Goal: Information Seeking & Learning: Learn about a topic

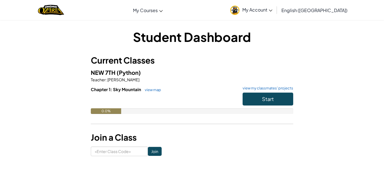
click at [333, 48] on div "Student Dashboard Current Classes NEW 7TH (Python) Teacher : [PERSON_NAME] Chap…" at bounding box center [192, 92] width 329 height 128
click at [262, 96] on span "Start" at bounding box center [268, 99] width 12 height 6
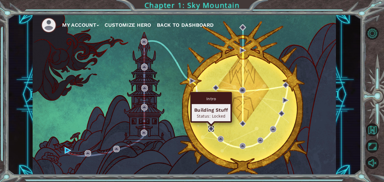
click at [211, 127] on img at bounding box center [211, 128] width 6 height 6
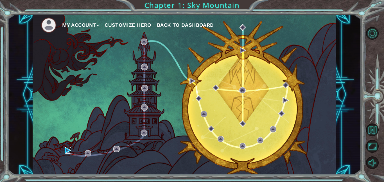
click at [66, 151] on img at bounding box center [68, 150] width 6 height 6
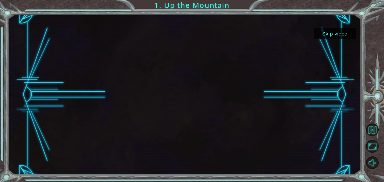
click at [321, 35] on button "Skip video" at bounding box center [335, 33] width 42 height 11
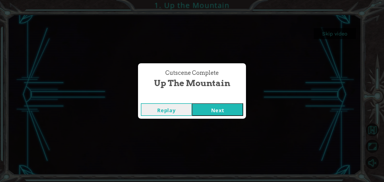
click at [206, 111] on button "Next" at bounding box center [217, 109] width 51 height 13
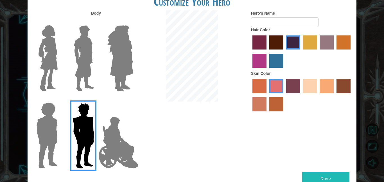
click at [83, 71] on img at bounding box center [83, 58] width 25 height 70
click at [96, 22] on input "Hero Lars" at bounding box center [96, 22] width 0 height 0
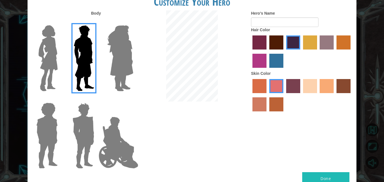
click at [50, 53] on img at bounding box center [48, 58] width 24 height 70
click at [60, 22] on input "Hero Connie" at bounding box center [60, 22] width 0 height 0
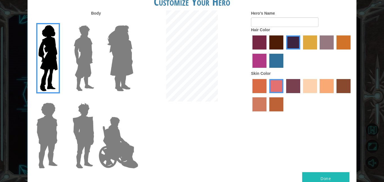
click at [115, 127] on img at bounding box center [118, 142] width 44 height 56
click at [133, 99] on input "Hero Jamie" at bounding box center [133, 99] width 0 height 0
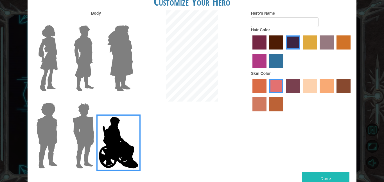
click at [124, 55] on img at bounding box center [120, 58] width 31 height 70
click at [133, 22] on input "Hero Amethyst" at bounding box center [133, 22] width 0 height 0
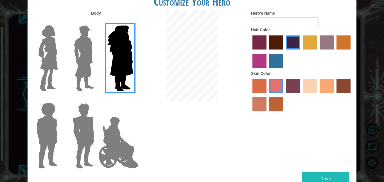
click at [84, 54] on img at bounding box center [83, 58] width 25 height 70
click at [96, 22] on input "Hero Lars" at bounding box center [96, 22] width 0 height 0
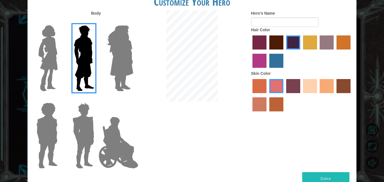
click at [82, 132] on img at bounding box center [83, 135] width 26 height 70
click at [96, 99] on input "Hero Garnet" at bounding box center [96, 99] width 0 height 0
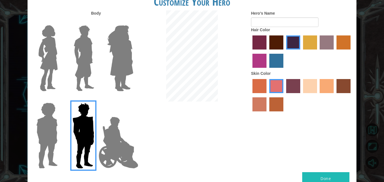
click at [51, 134] on img at bounding box center [47, 135] width 26 height 70
click at [60, 99] on input "Hero Steven" at bounding box center [60, 99] width 0 height 0
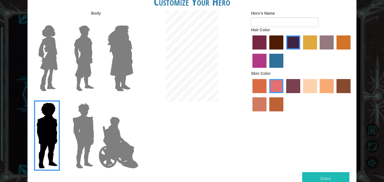
click at [55, 71] on img at bounding box center [48, 58] width 24 height 70
click at [60, 22] on input "Hero Connie" at bounding box center [60, 22] width 0 height 0
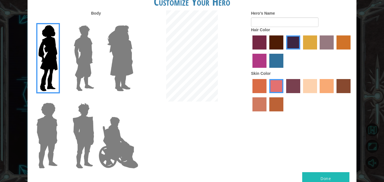
click at [260, 60] on label "medium red violet hair color" at bounding box center [260, 61] width 14 height 14
click at [352, 51] on input "medium red violet hair color" at bounding box center [352, 51] width 0 height 0
click at [311, 89] on label "sandy beach skin color" at bounding box center [310, 86] width 14 height 14
click at [301, 95] on input "sandy beach skin color" at bounding box center [301, 95] width 0 height 0
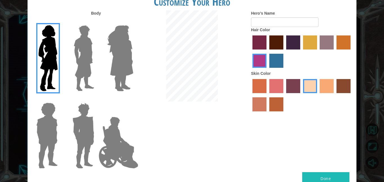
click at [324, 88] on label "tacao skin color" at bounding box center [327, 86] width 14 height 14
click at [318, 95] on input "tacao skin color" at bounding box center [318, 95] width 0 height 0
click at [256, 106] on label "burning sand skin color" at bounding box center [260, 104] width 14 height 14
click at [352, 95] on input "burning sand skin color" at bounding box center [352, 95] width 0 height 0
click at [274, 55] on label "lachmara hair color" at bounding box center [276, 61] width 14 height 14
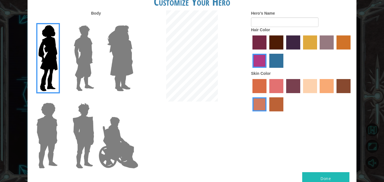
click at [267, 70] on input "lachmara hair color" at bounding box center [267, 70] width 0 height 0
click at [346, 42] on label "gold drop hair color" at bounding box center [344, 42] width 14 height 14
click at [335, 51] on input "gold drop hair color" at bounding box center [335, 51] width 0 height 0
click at [256, 57] on label "medium red violet hair color" at bounding box center [260, 61] width 14 height 14
click at [352, 51] on input "medium red violet hair color" at bounding box center [352, 51] width 0 height 0
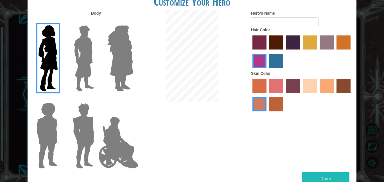
click at [259, 41] on label "paprika hair color" at bounding box center [260, 42] width 14 height 14
click at [251, 51] on input "paprika hair color" at bounding box center [251, 51] width 0 height 0
click at [283, 45] on label "maroon hair color" at bounding box center [276, 42] width 14 height 14
click at [267, 51] on input "maroon hair color" at bounding box center [267, 51] width 0 height 0
click at [256, 42] on label "paprika hair color" at bounding box center [260, 42] width 14 height 14
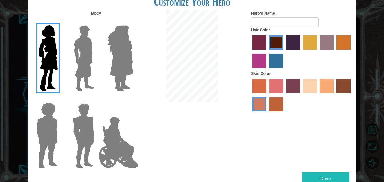
click at [251, 51] on input "paprika hair color" at bounding box center [251, 51] width 0 height 0
click at [259, 66] on label "medium red violet hair color" at bounding box center [260, 61] width 14 height 14
click at [352, 51] on input "medium red violet hair color" at bounding box center [352, 51] width 0 height 0
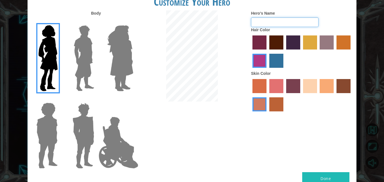
click at [257, 20] on input "Hero's Name" at bounding box center [284, 22] width 67 height 10
type input "Georgea"
click at [317, 175] on button "Done" at bounding box center [325, 178] width 47 height 13
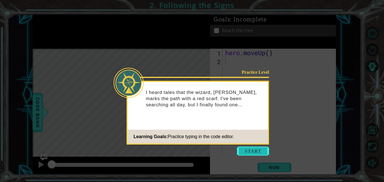
click at [242, 151] on button "Start" at bounding box center [253, 151] width 32 height 9
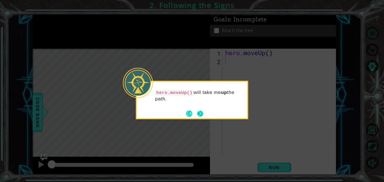
click at [201, 116] on button "Next" at bounding box center [200, 113] width 6 height 6
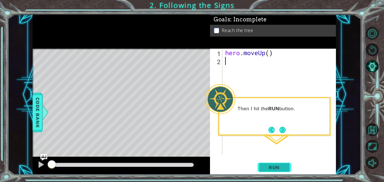
click at [268, 169] on span "Run" at bounding box center [274, 168] width 22 height 6
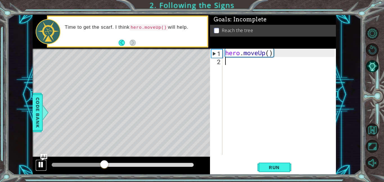
click at [40, 163] on div at bounding box center [40, 164] width 7 height 7
click at [248, 85] on div "hero . moveUp ( )" at bounding box center [281, 110] width 114 height 122
type textarea "h"
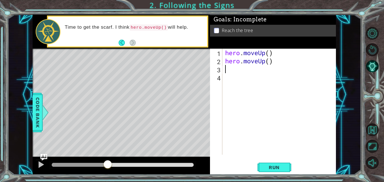
click at [223, 79] on div "1 2 3 4 hero . moveUp ( ) hero . moveUp ( ) ההההההההההההההההההההההההההההההההההה…" at bounding box center [272, 102] width 125 height 106
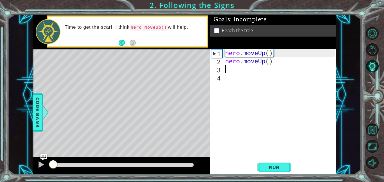
drag, startPoint x: 111, startPoint y: 166, endPoint x: 34, endPoint y: 169, distance: 76.5
click at [34, 169] on div at bounding box center [121, 166] width 177 height 18
click at [41, 166] on div at bounding box center [40, 164] width 7 height 7
click at [271, 64] on div "hero . moveUp ( ) hero . moveUp ( )" at bounding box center [281, 110] width 114 height 122
click at [275, 63] on div "hero . moveUp ( ) hero . moveUp ( )" at bounding box center [281, 110] width 114 height 122
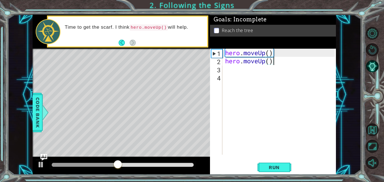
click at [218, 61] on div "2" at bounding box center [216, 62] width 11 height 8
click at [215, 55] on div "1" at bounding box center [216, 53] width 11 height 8
click at [214, 55] on div "1" at bounding box center [216, 53] width 11 height 8
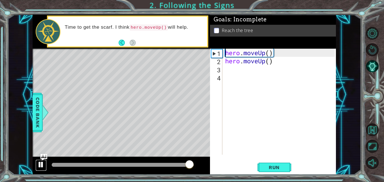
click at [38, 164] on div at bounding box center [40, 164] width 7 height 7
click at [271, 64] on div "hero . moveUp ( ) hero . moveUp ( )" at bounding box center [281, 110] width 114 height 122
click at [275, 64] on div "hero . moveUp ( ) hero . moveUp ( )" at bounding box center [281, 110] width 114 height 122
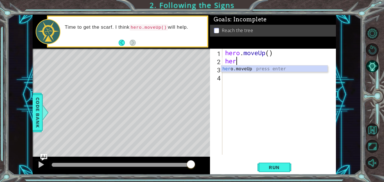
type textarea "h"
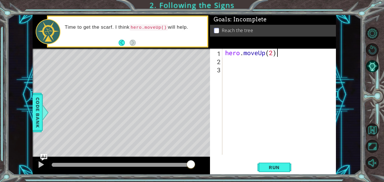
scroll to position [0, 2]
type textarea "hero.moveUp(2)"
click at [275, 165] on span "Run" at bounding box center [274, 168] width 22 height 6
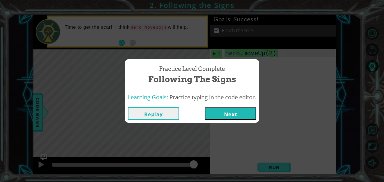
click at [239, 114] on button "Next" at bounding box center [230, 113] width 51 height 13
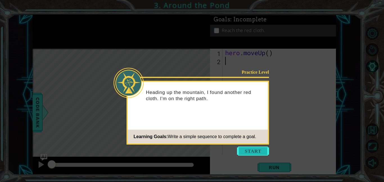
click at [242, 152] on button "Start" at bounding box center [253, 151] width 32 height 9
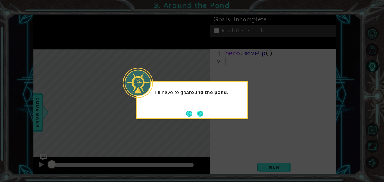
click at [198, 117] on button "Next" at bounding box center [200, 113] width 6 height 6
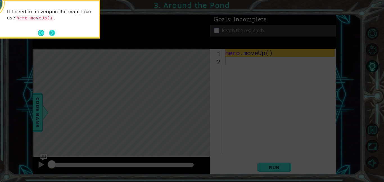
click at [55, 30] on button "Next" at bounding box center [52, 33] width 6 height 6
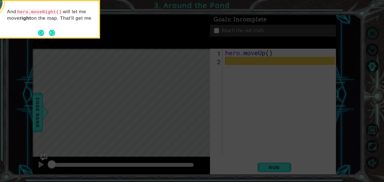
click at [51, 37] on footer at bounding box center [46, 33] width 17 height 8
click at [50, 33] on button "Next" at bounding box center [52, 33] width 6 height 6
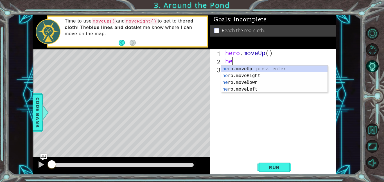
type textarea "hero"
click at [233, 74] on div "hero .moveUp press enter hero .moveRight press enter hero .moveDown press enter…" at bounding box center [274, 86] width 106 height 40
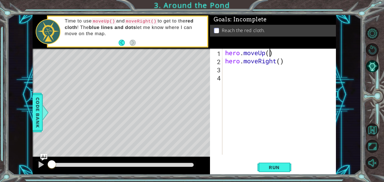
click at [269, 54] on div "hero . moveUp ( ) hero . moveRight ( )" at bounding box center [281, 110] width 114 height 122
type textarea "hero.moveUp(2)"
click at [232, 69] on div "hero . moveUp ( 2 ) hero . moveRight ( )" at bounding box center [281, 110] width 114 height 122
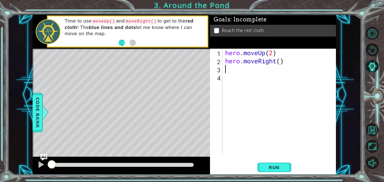
click at [232, 69] on div "hero . moveUp ( 2 ) hero . moveRight ( )" at bounding box center [281, 110] width 114 height 122
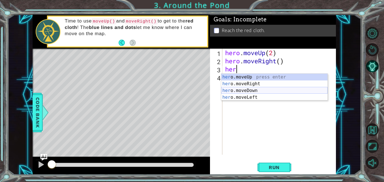
click at [238, 92] on div "her o.moveUp press enter her o.moveRight press enter her o.moveDown press enter…" at bounding box center [274, 94] width 106 height 40
type textarea "hero.moveDown(1)"
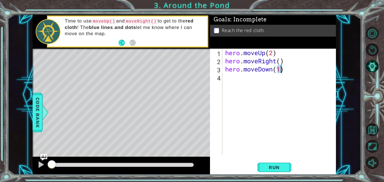
click at [250, 82] on div "hero . moveUp ( 2 ) hero . moveRight ( ) hero . moveDown ( 1 )" at bounding box center [281, 110] width 114 height 122
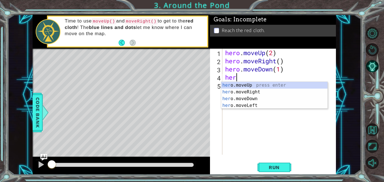
type textarea "hero"
click at [267, 91] on div "hero .moveUp press enter hero .moveRight press enter hero .moveDown press enter…" at bounding box center [274, 102] width 106 height 40
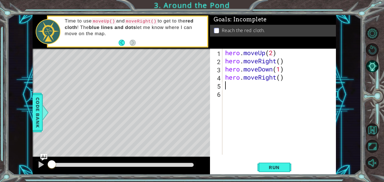
click at [267, 91] on div "hero . moveUp ( 2 ) hero . moveRight ( ) hero . moveDown ( 1 ) hero . moveRight…" at bounding box center [281, 110] width 114 height 122
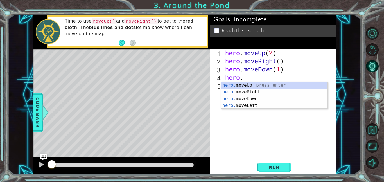
type textarea "h"
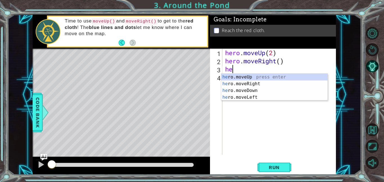
type textarea "h"
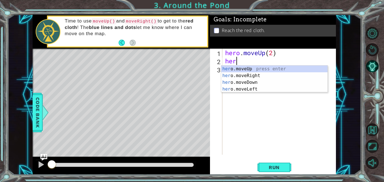
type textarea "h"
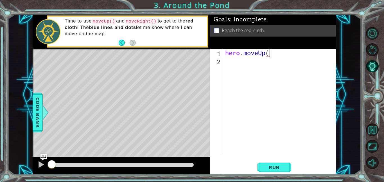
type textarea "hero.moveUp()"
click at [233, 62] on div "hero . moveUp ( )" at bounding box center [281, 110] width 114 height 122
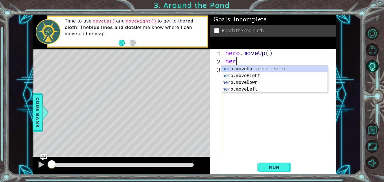
type textarea "hero"
click at [237, 76] on div "hero .moveUp press enter hero .moveRight press enter hero .moveDown press enter…" at bounding box center [274, 86] width 106 height 40
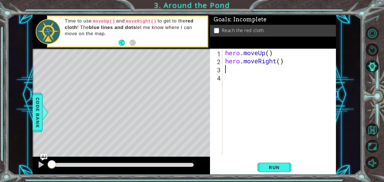
scroll to position [0, 0]
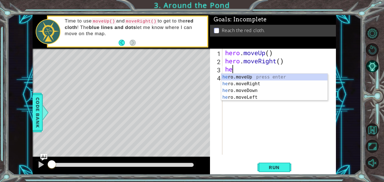
type textarea "hero"
click at [238, 75] on div "hero .moveUp press enter hero .moveRight press enter hero .moveDown press enter…" at bounding box center [274, 94] width 106 height 40
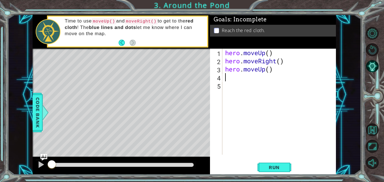
scroll to position [0, 0]
click at [271, 70] on div "hero . moveUp ( ) hero . moveRight ( ) hero . moveUp ( )" at bounding box center [281, 110] width 114 height 122
click at [40, 163] on div at bounding box center [40, 164] width 7 height 7
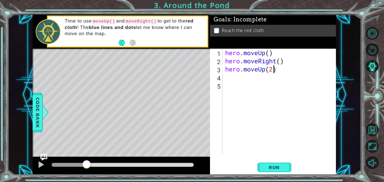
click at [271, 53] on div "hero . moveUp ( ) hero . moveRight ( ) hero . moveUp ( 2 )" at bounding box center [281, 110] width 114 height 122
click at [281, 61] on div "hero . moveUp ( 1 ) hero . moveRight ( ) hero . moveUp ( 2 )" at bounding box center [281, 110] width 114 height 122
type textarea "hero.moveRight(1)"
click at [271, 166] on span "Run" at bounding box center [274, 168] width 22 height 6
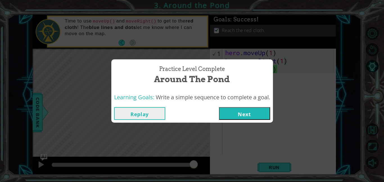
click at [233, 109] on button "Next" at bounding box center [244, 113] width 51 height 13
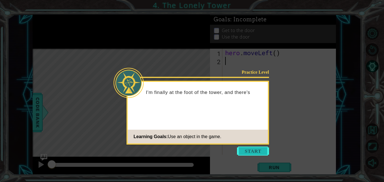
click at [242, 150] on button "Start" at bounding box center [253, 151] width 32 height 9
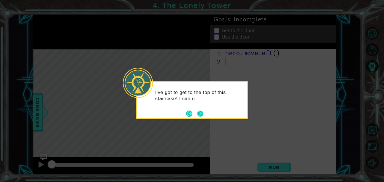
click at [200, 113] on button "Next" at bounding box center [200, 114] width 10 height 10
click at [200, 114] on button "Next" at bounding box center [200, 113] width 7 height 7
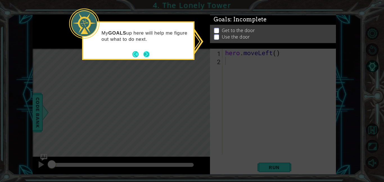
click at [147, 55] on button "Next" at bounding box center [146, 54] width 10 height 10
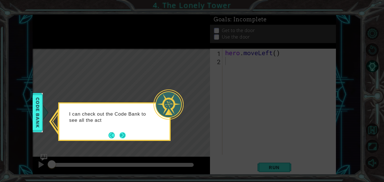
click at [121, 134] on button "Next" at bounding box center [123, 135] width 6 height 6
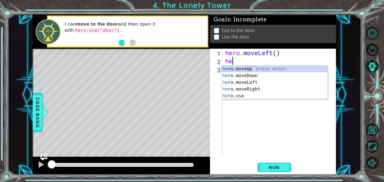
type textarea "her"
click at [253, 69] on div "her o.moveUp press enter her o.moveDown press enter her o.moveLeft press enter …" at bounding box center [274, 89] width 106 height 47
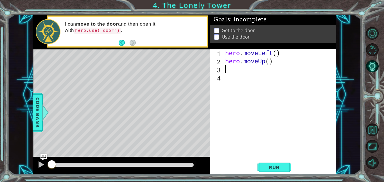
click at [270, 61] on div "hero . moveLeft ( ) hero . moveUp ( )" at bounding box center [281, 110] width 114 height 122
type textarea "hero.moveUp(2)"
click at [227, 70] on div "hero . moveLeft ( ) hero . moveUp ( 2 )" at bounding box center [281, 110] width 114 height 122
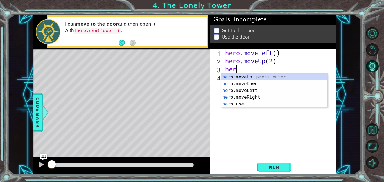
type textarea "hero"
click at [242, 97] on div "hero .moveUp press enter hero .moveDown press enter hero .moveLeft press enter …" at bounding box center [274, 97] width 106 height 47
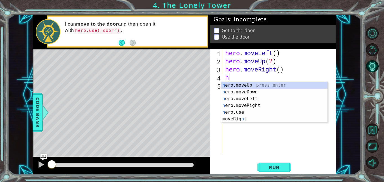
type textarea "he"
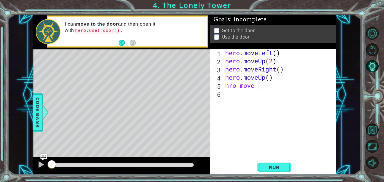
scroll to position [0, 1]
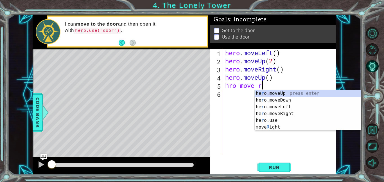
type textarea "hro move ri"
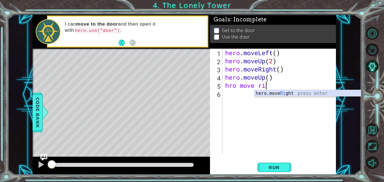
click at [289, 94] on div "hero.move Ri ght press enter" at bounding box center [308, 100] width 106 height 20
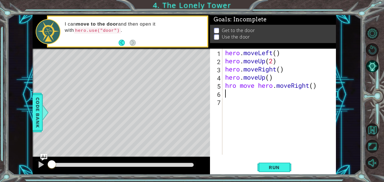
scroll to position [0, 0]
drag, startPoint x: 256, startPoint y: 89, endPoint x: 227, endPoint y: 87, distance: 29.0
click at [227, 87] on div "hero . moveLeft ( ) hero . moveUp ( 2 ) hero . moveRight ( ) hero . moveUp ( ) …" at bounding box center [281, 110] width 114 height 122
click at [229, 86] on div "hero . moveLeft ( ) hero . moveUp ( 2 ) hero . moveRight ( ) hero . moveUp ( ) …" at bounding box center [281, 110] width 114 height 122
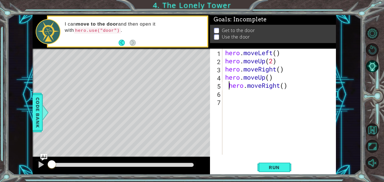
type textarea "hero.moveRight()"
click at [250, 96] on div "hero . moveLeft ( ) hero . moveUp ( 2 ) hero . moveRight ( ) hero . moveUp ( ) …" at bounding box center [281, 110] width 114 height 122
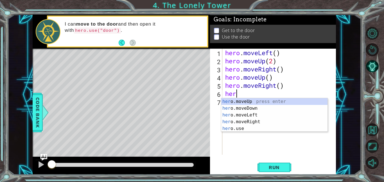
type textarea "hero"
click at [255, 101] on div "hero .moveUp press enter hero .moveDown press enter hero .moveLeft press enter …" at bounding box center [274, 121] width 106 height 47
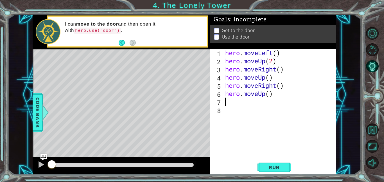
click at [271, 95] on div "hero . moveLeft ( ) hero . moveUp ( 2 ) hero . moveRight ( ) hero . moveUp ( ) …" at bounding box center [281, 110] width 114 height 122
type textarea "hero.moveUp(2)"
click at [229, 100] on div "hero . moveLeft ( ) hero . moveUp ( 2 ) hero . moveRight ( ) hero . moveUp ( ) …" at bounding box center [281, 110] width 114 height 122
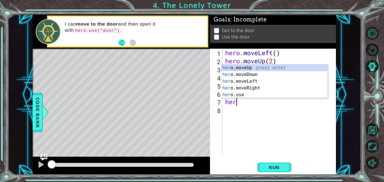
type textarea "hero"
click at [248, 79] on div "hero .moveUp press enter hero .moveDown press enter hero .moveLeft press enter …" at bounding box center [274, 87] width 106 height 47
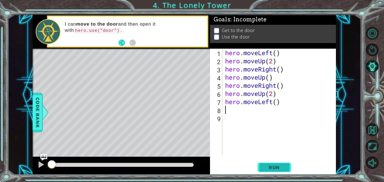
click at [268, 167] on span "Run" at bounding box center [274, 168] width 22 height 6
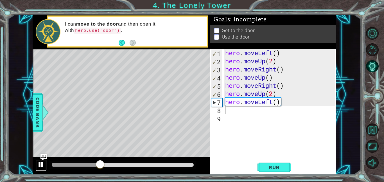
click at [42, 163] on div at bounding box center [40, 164] width 7 height 7
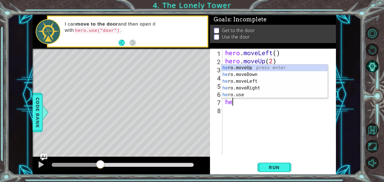
type textarea "h"
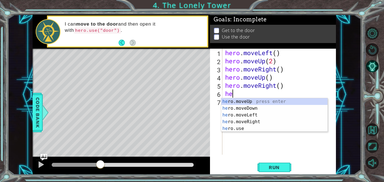
type textarea "h"
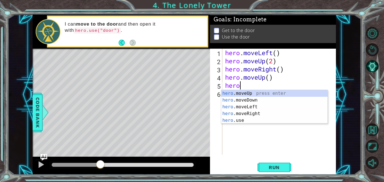
type textarea "h"
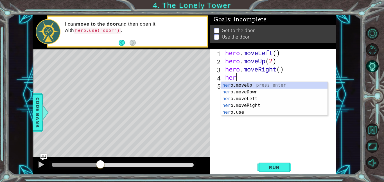
type textarea "h"
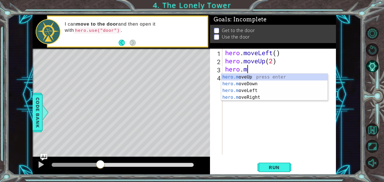
type textarea "h"
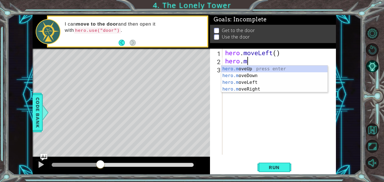
type textarea "hero"
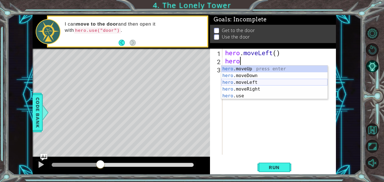
click at [241, 80] on div "hero .moveUp press enter hero .moveDown press enter hero .moveLeft press enter …" at bounding box center [274, 89] width 106 height 47
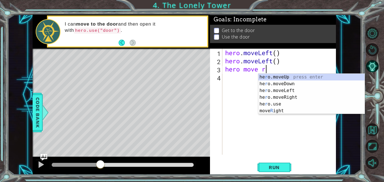
type textarea "hero move ri"
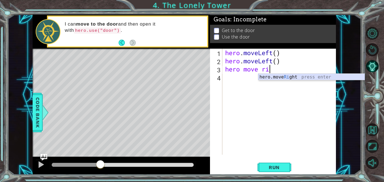
click at [279, 78] on div "hero.move Ri ght press enter" at bounding box center [311, 84] width 106 height 20
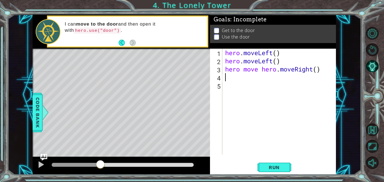
scroll to position [0, 0]
click at [311, 71] on div "hero . moveLeft ( ) hero . moveLeft ( ) hero move hero . moveRight ( )" at bounding box center [281, 110] width 114 height 122
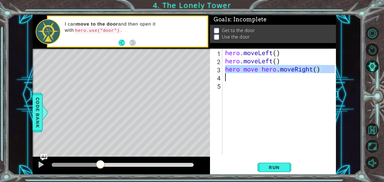
click at [311, 71] on div "hero . moveLeft ( ) hero . moveLeft ( ) hero move hero . moveRight ( )" at bounding box center [281, 110] width 114 height 122
type textarea "hero move hero.moveRight()"
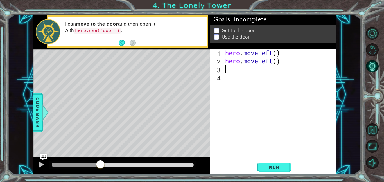
type textarea "h"
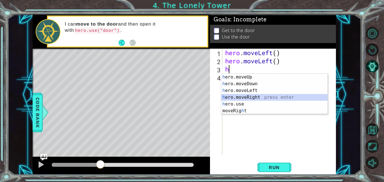
click at [242, 98] on div "h ero.moveUp press enter h ero.moveDown press enter h ero.moveLeft press enter …" at bounding box center [274, 101] width 106 height 54
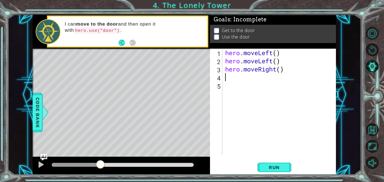
click at [281, 71] on div "hero . moveLeft ( ) hero . moveLeft ( ) hero . moveRight ( )" at bounding box center [281, 110] width 114 height 122
type textarea "hero.moveRight(2)"
click at [256, 77] on div "hero . moveLeft ( ) hero . moveLeft ( ) hero . moveRight ( 2 )" at bounding box center [281, 110] width 114 height 122
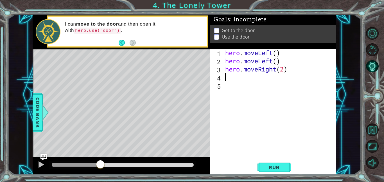
type textarea "h"
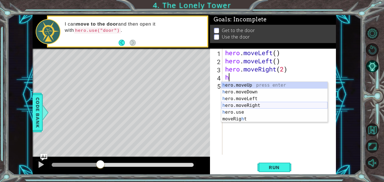
click at [255, 106] on div "h ero.moveUp press enter h ero.moveDown press enter h ero.moveLeft press enter …" at bounding box center [274, 109] width 106 height 54
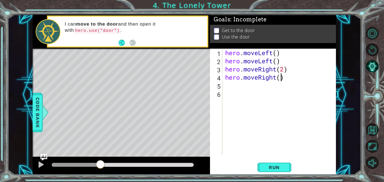
click at [280, 78] on div "hero . moveLeft ( ) hero . moveLeft ( ) hero . moveRight ( 2 ) hero . moveRight…" at bounding box center [281, 110] width 114 height 122
type textarea "hero.moveRight(2)"
click at [237, 88] on div "hero . moveLeft ( ) hero . moveLeft ( ) hero . moveRight ( 2 ) hero . moveRight…" at bounding box center [281, 110] width 114 height 122
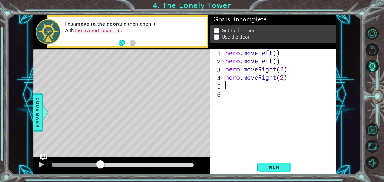
click at [284, 70] on div "hero . moveLeft ( ) hero . moveLeft ( ) hero . moveRight ( 2 ) hero . moveRight…" at bounding box center [281, 110] width 114 height 122
type textarea "hero.moveRight(1)"
click at [295, 71] on div "hero . moveLeft ( ) hero . moveLeft ( ) hero . moveRight ( 1 ) hero . moveRight…" at bounding box center [281, 110] width 114 height 122
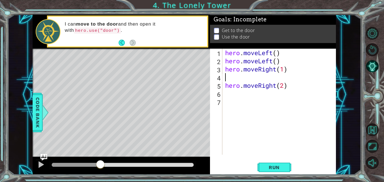
scroll to position [0, 0]
type textarea "h"
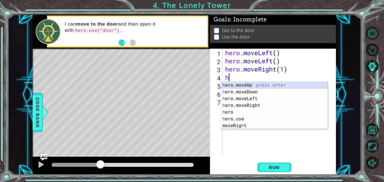
click at [290, 87] on div "h ero.moveUp press enter h ero.moveDown press enter h ero.moveLeft press enter …" at bounding box center [274, 112] width 106 height 61
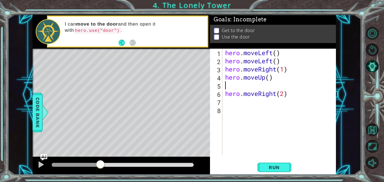
type textarea "hero.moveUp()"
click at [265, 96] on div "hero . moveLeft ( ) hero . moveLeft ( ) hero . moveRight ( 1 ) hero . moveUp ( …" at bounding box center [281, 110] width 114 height 122
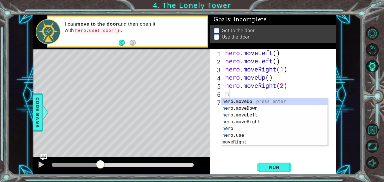
type textarea "he"
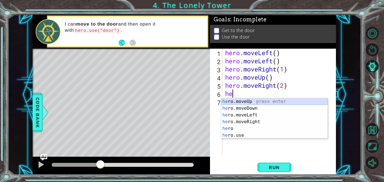
click at [250, 102] on div "he ro.moveUp press enter he ro.moveDown press enter he ro.moveLeft press enter …" at bounding box center [274, 125] width 106 height 54
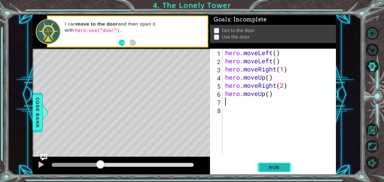
click at [272, 167] on span "Run" at bounding box center [274, 168] width 22 height 6
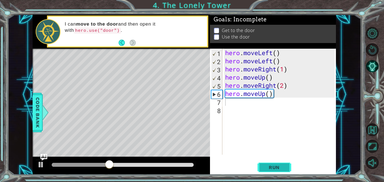
click at [272, 167] on span "Run" at bounding box center [274, 168] width 22 height 6
click at [42, 161] on div at bounding box center [40, 164] width 7 height 7
click at [271, 69] on div "hero . moveLeft ( ) hero . moveLeft ( ) hero . moveRight ( 1 ) hero . moveUp ( …" at bounding box center [281, 110] width 114 height 122
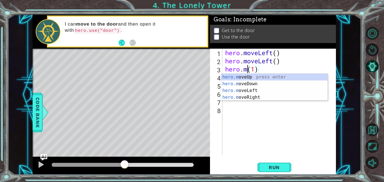
scroll to position [0, 1]
click at [256, 91] on div "hero.m oveUp press enter hero.m oveDown press enter hero.m oveLeft press enter …" at bounding box center [274, 94] width 106 height 40
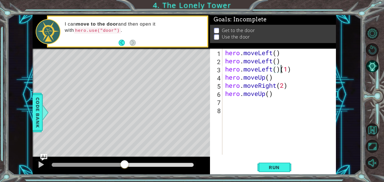
scroll to position [0, 3]
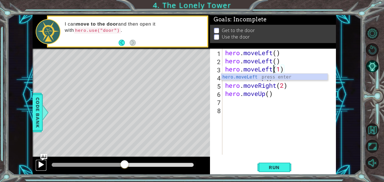
click at [38, 167] on div at bounding box center [40, 164] width 7 height 7
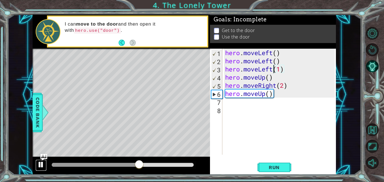
click at [38, 167] on div at bounding box center [40, 164] width 7 height 7
click at [271, 168] on span "Run" at bounding box center [274, 168] width 22 height 6
click at [39, 163] on div at bounding box center [40, 164] width 7 height 7
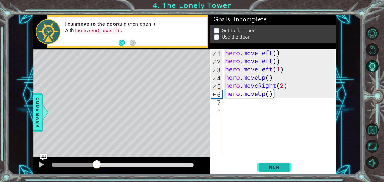
click at [276, 166] on span "Run" at bounding box center [274, 168] width 22 height 6
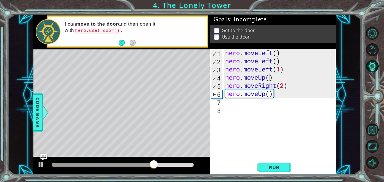
click at [269, 80] on div "hero . moveLeft ( ) hero . moveLeft ( ) hero . moveLeft ( 1 ) hero . moveUp ( )…" at bounding box center [281, 110] width 114 height 122
type textarea "hero.moveUp(2)"
click at [268, 167] on span "Run" at bounding box center [274, 168] width 22 height 6
click at [229, 102] on div "hero . moveLeft ( ) hero . moveLeft ( ) hero . moveLeft ( 1 ) hero . moveUp ( 2…" at bounding box center [281, 110] width 114 height 122
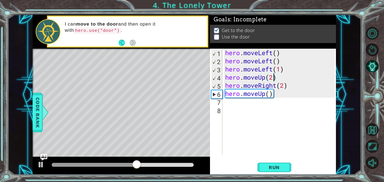
scroll to position [0, 0]
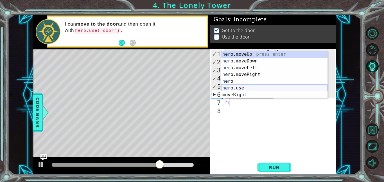
click at [237, 87] on div "h ero.moveUp press enter h ero.moveDown press enter h ero.moveLeft press enter …" at bounding box center [274, 81] width 106 height 61
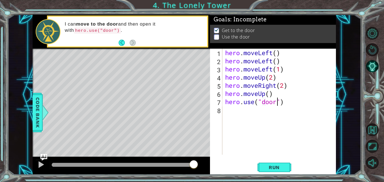
scroll to position [0, 2]
click at [272, 171] on button "Run" at bounding box center [275, 167] width 34 height 13
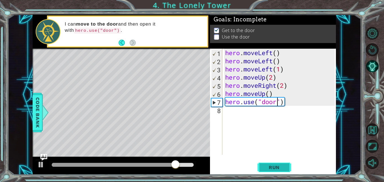
click at [268, 165] on span "Run" at bounding box center [274, 168] width 22 height 6
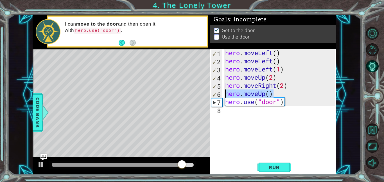
drag, startPoint x: 274, startPoint y: 95, endPoint x: 222, endPoint y: 95, distance: 52.0
click at [222, 95] on div "hero.use("door") 1 2 3 4 5 6 7 8 hero . moveLeft ( ) hero . moveLeft ( ) hero .…" at bounding box center [272, 102] width 125 height 106
type textarea "\"
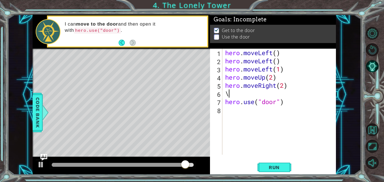
scroll to position [0, 0]
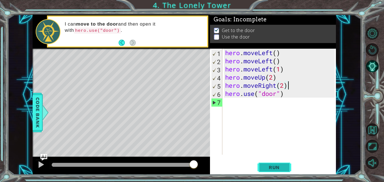
type textarea "hero.moveRight(2)"
click at [278, 166] on span "Run" at bounding box center [274, 168] width 22 height 6
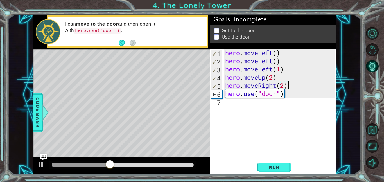
click at [274, 139] on div "hero . moveLeft ( ) hero . moveLeft ( ) hero . moveLeft ( 1 ) hero . moveUp ( 2…" at bounding box center [281, 110] width 114 height 122
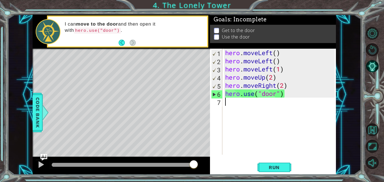
click at [284, 86] on div "hero . moveLeft ( ) hero . moveLeft ( ) hero . moveLeft ( 1 ) hero . moveUp ( 2…" at bounding box center [281, 110] width 114 height 122
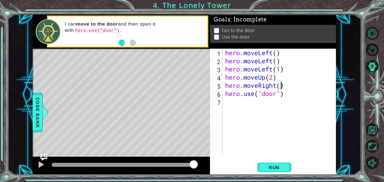
scroll to position [0, 3]
click at [275, 166] on span "Run" at bounding box center [274, 168] width 22 height 6
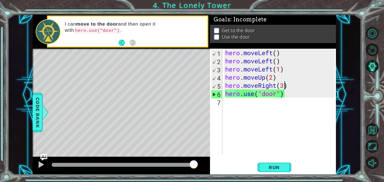
click at [288, 93] on div "hero . moveLeft ( ) hero . moveLeft ( ) hero . moveLeft ( 1 ) hero . moveUp ( 2…" at bounding box center [281, 110] width 114 height 122
type textarea "hero.use("door")"
drag, startPoint x: 288, startPoint y: 93, endPoint x: 222, endPoint y: 95, distance: 66.1
click at [222, 95] on div "hero.use("door") 1 2 3 4 5 6 7 hero . moveLeft ( ) hero . moveLeft ( ) hero . m…" at bounding box center [272, 102] width 125 height 106
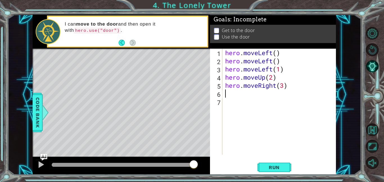
scroll to position [0, 0]
click at [266, 169] on span "Run" at bounding box center [274, 168] width 22 height 6
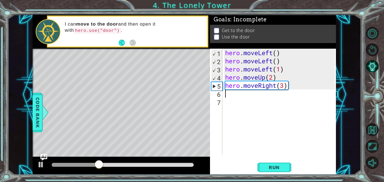
click at [222, 51] on div "1" at bounding box center [216, 53] width 11 height 8
click at [291, 83] on div "hero . moveLeft ( ) hero . moveLeft ( ) hero . moveLeft ( 1 ) hero . moveUp ( 2…" at bounding box center [281, 110] width 114 height 122
type textarea "hero.moveRight(3)"
click at [279, 95] on div "hero . moveLeft ( ) hero . moveLeft ( ) hero . moveLeft ( 1 ) hero . moveUp ( 2…" at bounding box center [281, 110] width 114 height 122
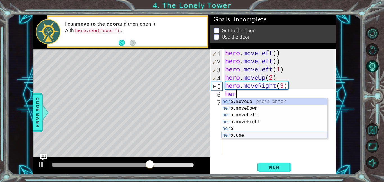
click at [259, 136] on div "her o.moveUp press enter her o.moveDown press enter her o.moveLeft press enter …" at bounding box center [274, 125] width 106 height 54
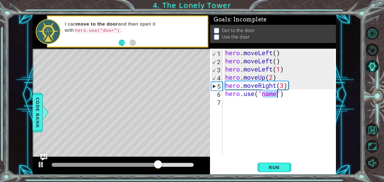
click at [272, 97] on div "hero . moveLeft ( ) hero . moveLeft ( ) hero . moveLeft ( 1 ) hero . moveUp ( 2…" at bounding box center [279, 102] width 111 height 106
click at [272, 96] on div "hero . moveLeft ( ) hero . moveLeft ( ) hero . moveLeft ( 1 ) hero . moveUp ( 2…" at bounding box center [281, 110] width 114 height 122
click at [284, 168] on span "Run" at bounding box center [274, 168] width 22 height 6
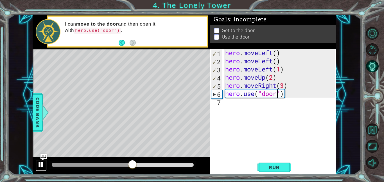
click at [38, 165] on div at bounding box center [40, 164] width 7 height 7
click at [274, 79] on div "hero . moveLeft ( ) hero . moveLeft ( ) hero . moveLeft ( 1 ) hero . moveUp ( 2…" at bounding box center [281, 110] width 114 height 122
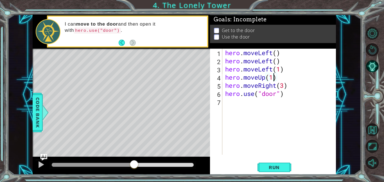
click at [285, 87] on div "hero . moveLeft ( ) hero . moveLeft ( ) hero . moveLeft ( 1 ) hero . moveUp ( 1…" at bounding box center [281, 110] width 114 height 122
click at [291, 88] on div "hero . moveLeft ( ) hero . moveLeft ( ) hero . moveLeft ( 1 ) hero . moveUp ( 1…" at bounding box center [281, 110] width 114 height 122
click at [278, 165] on span "Run" at bounding box center [274, 168] width 22 height 6
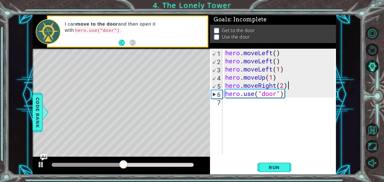
click at [273, 80] on div "hero . moveLeft ( ) hero . moveLeft ( ) hero . moveLeft ( 1 ) hero . moveUp ( 1…" at bounding box center [281, 110] width 114 height 122
type textarea "hero.moveUp(2)"
click at [271, 167] on span "Run" at bounding box center [274, 168] width 22 height 6
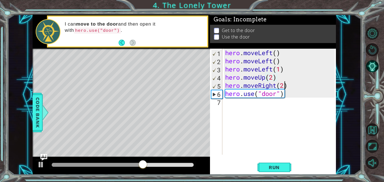
click at [283, 87] on div "hero . moveLeft ( ) hero . moveLeft ( ) hero . moveLeft ( 1 ) hero . moveUp ( 2…" at bounding box center [281, 110] width 114 height 122
click at [123, 41] on button "Back" at bounding box center [124, 43] width 11 height 6
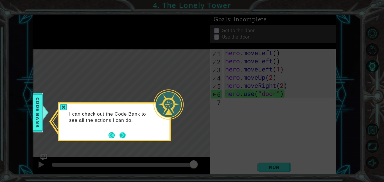
click at [122, 137] on button "Next" at bounding box center [122, 134] width 9 height 9
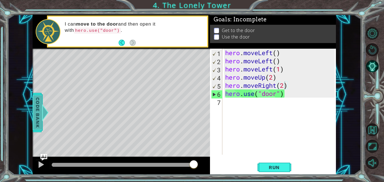
click at [37, 100] on span "Code Bank" at bounding box center [32, 112] width 9 height 34
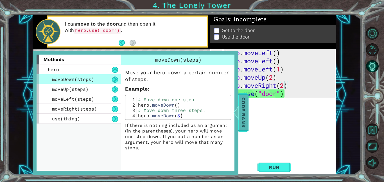
click at [242, 121] on span "Code Bank" at bounding box center [238, 112] width 9 height 34
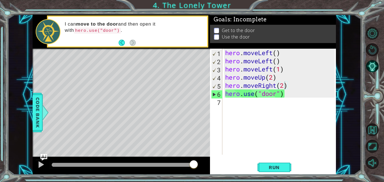
click at [272, 80] on div "hero . moveLeft ( ) hero . moveLeft ( ) hero . moveLeft ( 1 ) hero . moveUp ( 2…" at bounding box center [281, 110] width 114 height 122
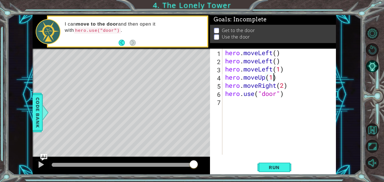
scroll to position [0, 2]
click at [268, 166] on span "Run" at bounding box center [274, 168] width 22 height 6
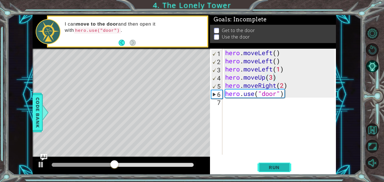
click at [275, 164] on button "Run" at bounding box center [275, 167] width 34 height 13
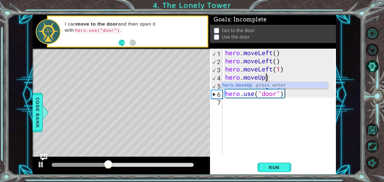
scroll to position [0, 2]
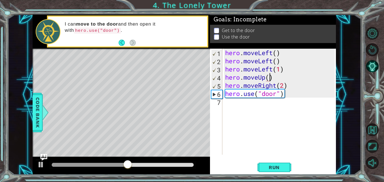
type textarea "hero.moveUp()"
click at [286, 77] on div "hero . moveLeft ( ) hero . moveLeft ( ) hero . moveLeft ( 1 ) hero . moveUp ( )…" at bounding box center [281, 110] width 114 height 122
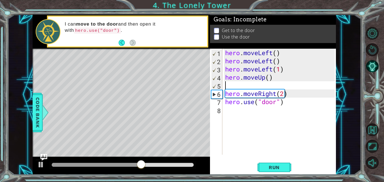
scroll to position [0, 0]
type textarea "h"
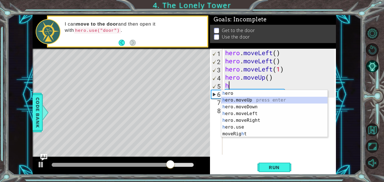
click at [293, 100] on div "h ero press enter h ero.moveUp press enter h ero.moveDown press enter h ero.mov…" at bounding box center [274, 120] width 106 height 61
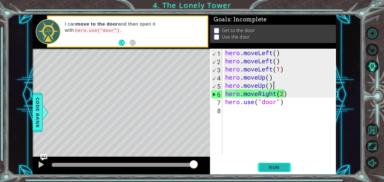
type textarea "hero.moveUp()"
click at [276, 161] on button "Run" at bounding box center [275, 167] width 34 height 13
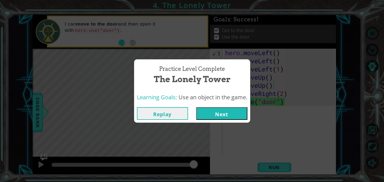
click at [220, 118] on button "Next" at bounding box center [221, 113] width 51 height 13
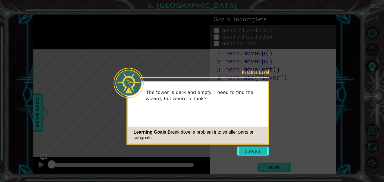
click at [251, 155] on button "Start" at bounding box center [253, 151] width 32 height 9
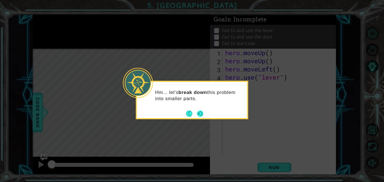
click at [200, 114] on button "Next" at bounding box center [200, 114] width 6 height 6
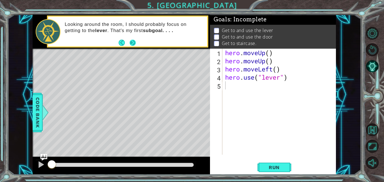
click at [132, 43] on button "Next" at bounding box center [132, 42] width 7 height 7
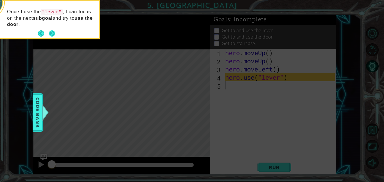
click at [51, 33] on button "Next" at bounding box center [52, 33] width 7 height 7
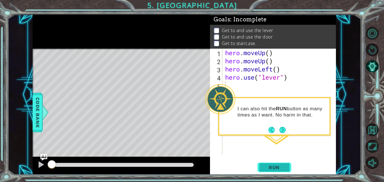
click at [270, 165] on span "Run" at bounding box center [274, 168] width 22 height 6
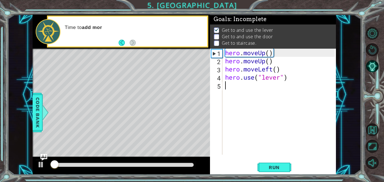
scroll to position [1, 0]
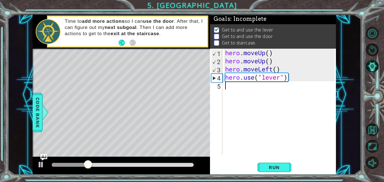
type textarea "h"
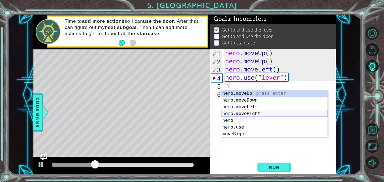
click at [243, 114] on div "h ero.moveUp press enter h ero.moveDown press enter h ero.moveLeft press enter …" at bounding box center [274, 120] width 106 height 61
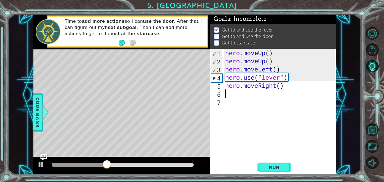
type textarea "h"
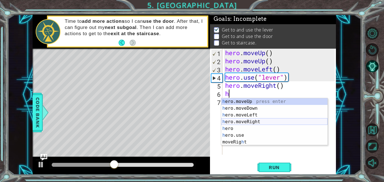
click at [247, 120] on div "h ero.moveUp press enter h ero.moveDown press enter h ero.moveLeft press enter …" at bounding box center [274, 128] width 106 height 61
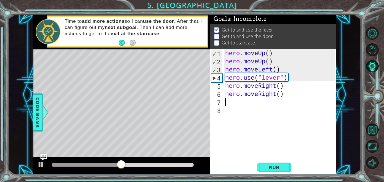
type textarea "h"
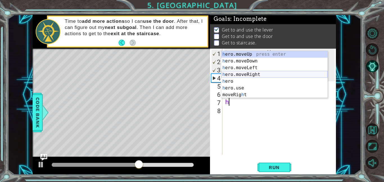
click at [244, 74] on div "h ero.moveUp press enter h ero.moveDown press enter h ero.moveLeft press enter …" at bounding box center [274, 81] width 106 height 61
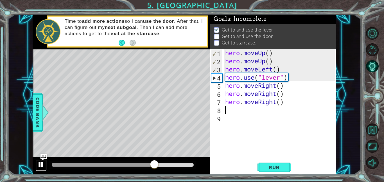
click at [41, 163] on div at bounding box center [40, 164] width 7 height 7
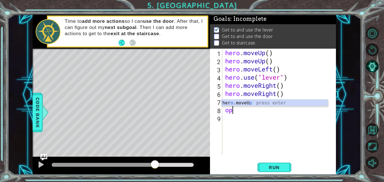
type textarea "o"
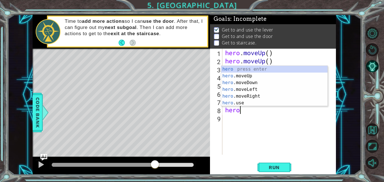
scroll to position [0, 0]
click at [234, 102] on div "hero press enter hero .moveUp press enter hero .moveDown press enter hero .move…" at bounding box center [274, 93] width 106 height 54
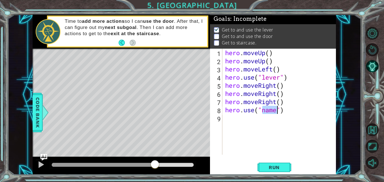
click at [270, 111] on div "hero . moveUp ( ) hero . moveUp ( ) hero . moveLeft ( ) hero . use ( "lever" ) …" at bounding box center [279, 102] width 111 height 106
click at [270, 111] on div "hero . moveUp ( ) hero . moveUp ( ) hero . moveLeft ( ) hero . use ( "lever" ) …" at bounding box center [281, 110] width 114 height 122
type textarea "hero.use("door")"
click at [276, 169] on span "Run" at bounding box center [274, 168] width 22 height 6
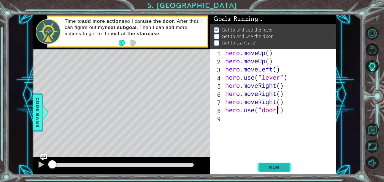
scroll to position [1, 0]
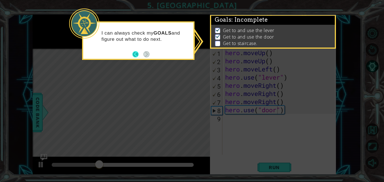
click at [137, 54] on button "Back" at bounding box center [137, 54] width 11 height 6
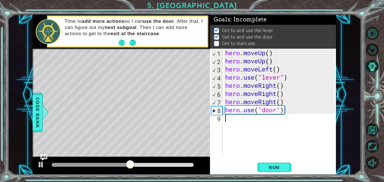
click at [227, 118] on div "hero . moveUp ( ) hero . moveUp ( ) hero . moveLeft ( ) hero . use ( "lever" ) …" at bounding box center [281, 110] width 114 height 122
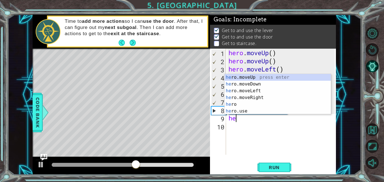
type textarea "her"
click at [245, 78] on div "her o.moveUp press enter her o.moveDown press enter her o.moveLeft press enter …" at bounding box center [278, 101] width 106 height 54
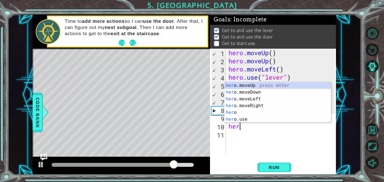
type textarea "hero"
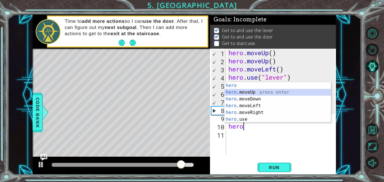
click at [232, 92] on div "hero press enter hero .moveUp press enter hero .moveDown press enter hero .move…" at bounding box center [278, 109] width 106 height 54
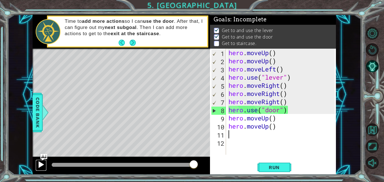
click at [42, 166] on div at bounding box center [40, 164] width 7 height 7
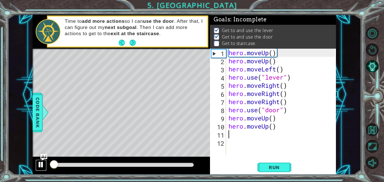
click at [42, 166] on div at bounding box center [40, 164] width 7 height 7
click at [230, 137] on div "hero . moveUp ( ) hero . moveUp ( ) hero . moveLeft ( ) hero . use ( "lever" ) …" at bounding box center [282, 110] width 110 height 122
type textarea "h"
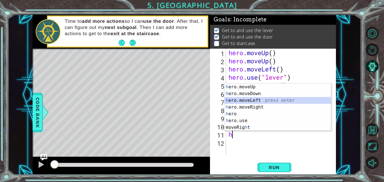
click at [251, 101] on div "h ero.moveUp press enter h ero.moveDown press enter h ero.moveLeft press enter …" at bounding box center [278, 114] width 106 height 61
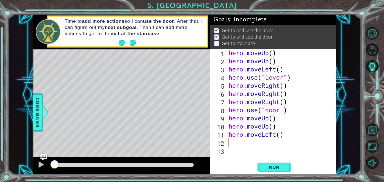
type textarea "h"
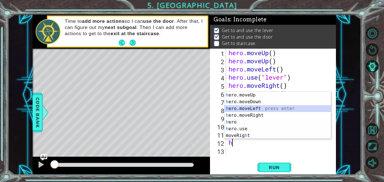
click at [244, 108] on div "h ero.moveUp press enter h ero.moveDown press enter h ero.moveLeft press enter …" at bounding box center [278, 122] width 106 height 61
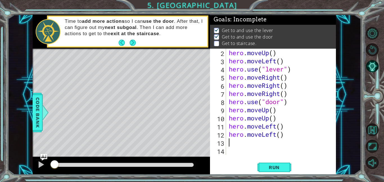
type textarea "h"
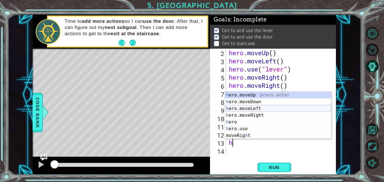
click at [240, 109] on div "h ero.moveUp press enter h ero.moveDown press enter h ero.moveLeft press enter …" at bounding box center [278, 122] width 106 height 61
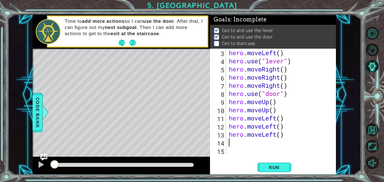
scroll to position [16, 0]
type textarea "h"
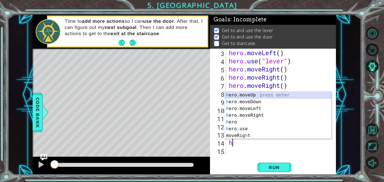
click at [245, 94] on div "h ero.moveUp press enter h ero.moveDown press enter h ero.moveLeft press enter …" at bounding box center [278, 122] width 106 height 61
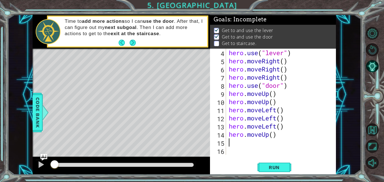
scroll to position [24, 0]
click at [265, 168] on span "Run" at bounding box center [274, 168] width 22 height 6
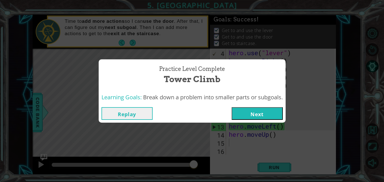
click at [264, 113] on button "Next" at bounding box center [257, 113] width 51 height 13
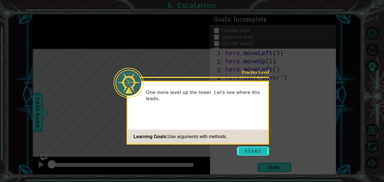
click at [242, 151] on button "Start" at bounding box center [253, 151] width 32 height 9
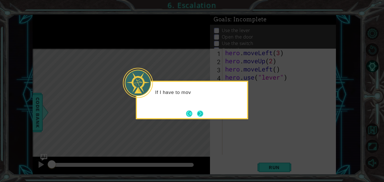
click at [198, 114] on button "Next" at bounding box center [200, 113] width 6 height 6
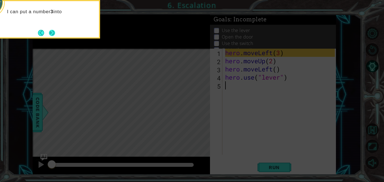
click at [54, 29] on button "Next" at bounding box center [51, 32] width 9 height 9
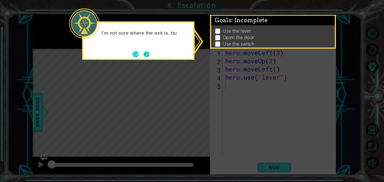
click at [149, 54] on button "Next" at bounding box center [146, 53] width 9 height 9
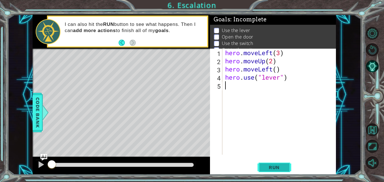
click at [281, 165] on span "Run" at bounding box center [274, 168] width 22 height 6
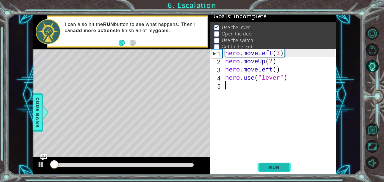
scroll to position [4, 0]
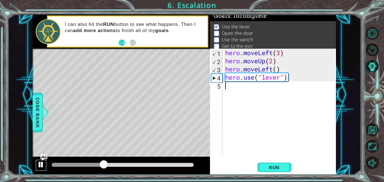
click at [39, 166] on div at bounding box center [40, 164] width 7 height 7
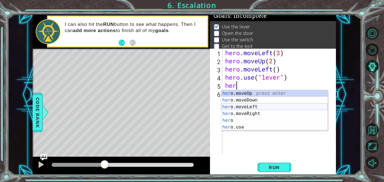
click at [248, 107] on div "her o.moveUp press enter her o.moveDown press enter her o.moveLeft press enter …" at bounding box center [274, 117] width 106 height 54
type textarea "hero.moveLeft(1)"
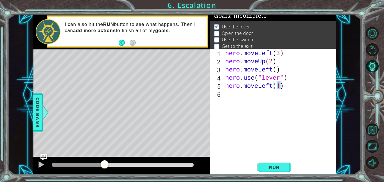
click at [226, 95] on div "hero . moveLeft ( 3 ) hero . moveUp ( 2 ) hero . moveLeft ( ) hero . use ( "lev…" at bounding box center [281, 110] width 114 height 122
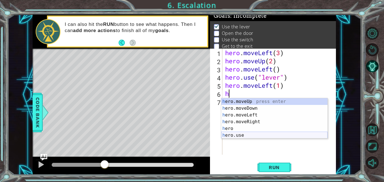
click at [237, 137] on div "h ero.moveUp press enter h ero.moveDown press enter h ero.moveLeft press enter …" at bounding box center [274, 125] width 106 height 54
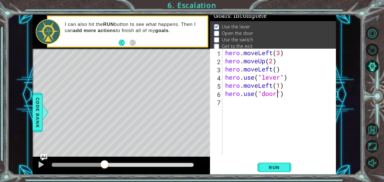
scroll to position [0, 2]
type textarea "hero.use("door")"
click at [272, 167] on span "Run" at bounding box center [274, 168] width 22 height 6
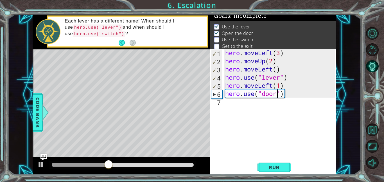
click at [227, 103] on div "hero . moveLeft ( 3 ) hero . moveUp ( 2 ) hero . moveLeft ( ) hero . use ( "lev…" at bounding box center [281, 110] width 114 height 122
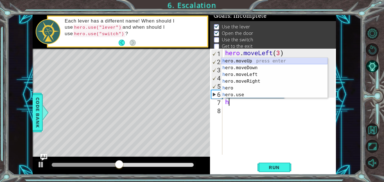
click at [238, 63] on div "h ero.moveUp press enter h ero.moveDown press enter h ero.moveLeft press enter …" at bounding box center [274, 85] width 106 height 54
type textarea "hero.moveUp(1)"
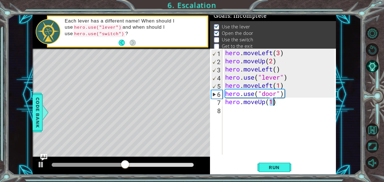
click at [228, 110] on div "hero . moveLeft ( 3 ) hero . moveUp ( 2 ) hero . moveLeft ( ) hero . use ( "lev…" at bounding box center [281, 110] width 114 height 122
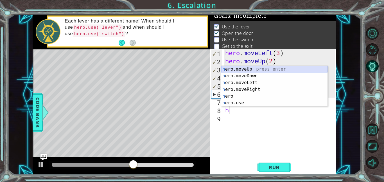
click at [241, 69] on div "h ero.moveUp press enter h ero.moveDown press enter h ero.moveLeft press enter …" at bounding box center [274, 93] width 106 height 54
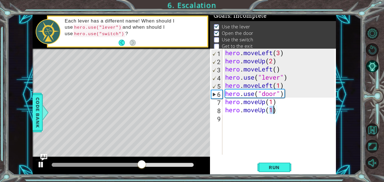
type textarea "hero.moveUp(1)"
click at [42, 164] on div at bounding box center [40, 164] width 7 height 7
click at [231, 119] on div "hero . moveLeft ( 3 ) hero . moveUp ( 2 ) hero . moveLeft ( ) hero . use ( "lev…" at bounding box center [281, 110] width 114 height 122
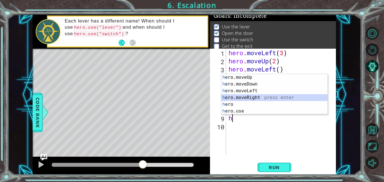
click at [244, 98] on div "h ero.moveUp press enter h ero.moveDown press enter h ero.moveLeft press enter …" at bounding box center [274, 101] width 106 height 54
type textarea "hero.moveRight(1)"
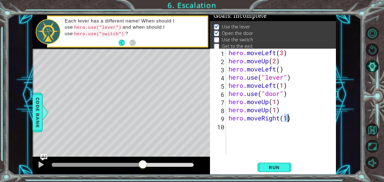
click at [229, 128] on div "hero . moveLeft ( 3 ) hero . moveUp ( 2 ) hero . moveLeft ( ) hero . use ( "lev…" at bounding box center [282, 110] width 110 height 122
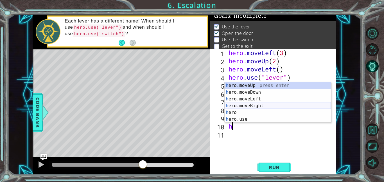
click at [248, 106] on div "h ero.moveUp press enter h ero.moveDown press enter h ero.moveLeft press enter …" at bounding box center [278, 109] width 106 height 54
type textarea "hero.moveRight(1)"
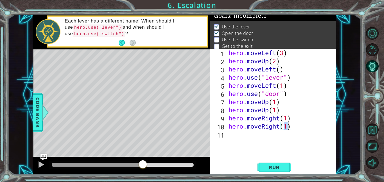
click at [236, 134] on div "hero . moveLeft ( 3 ) hero . moveUp ( 2 ) hero . moveLeft ( ) hero . use ( "lev…" at bounding box center [282, 110] width 110 height 122
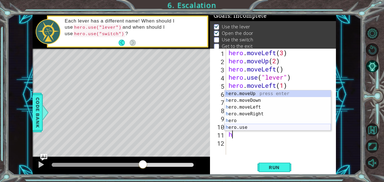
click at [240, 126] on div "h ero.moveUp press enter h ero.moveDown press enter h ero.moveLeft press enter …" at bounding box center [278, 117] width 106 height 54
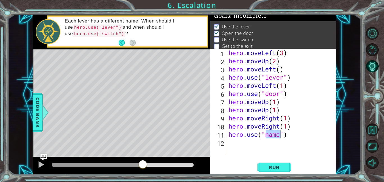
click at [273, 135] on div "hero . moveLeft ( 3 ) hero . moveUp ( 2 ) hero . moveLeft ( ) hero . use ( "lev…" at bounding box center [280, 102] width 107 height 106
click at [273, 135] on div "hero . moveLeft ( 3 ) hero . moveUp ( 2 ) hero . moveLeft ( ) hero . use ( "lev…" at bounding box center [282, 110] width 110 height 122
type textarea "hero.use("switch")"
click at [270, 166] on span "Run" at bounding box center [274, 168] width 22 height 6
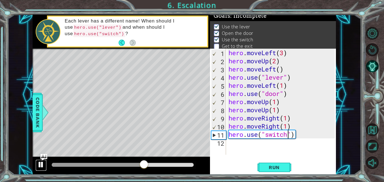
click at [39, 163] on div at bounding box center [40, 164] width 7 height 7
click at [232, 143] on div "hero . moveLeft ( 3 ) hero . moveUp ( 2 ) hero . moveLeft ( ) hero . use ( "lev…" at bounding box center [282, 110] width 110 height 122
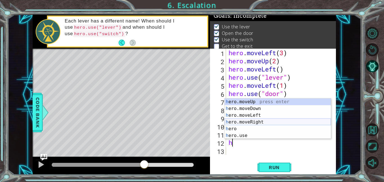
click at [259, 123] on div "h ero.moveUp press enter h ero.moveDown press enter h ero.moveLeft press enter …" at bounding box center [278, 125] width 106 height 54
type textarea "hero.moveRight(1)"
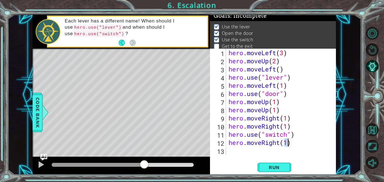
click at [229, 151] on div "hero . moveLeft ( 3 ) hero . moveUp ( 2 ) hero . moveLeft ( ) hero . use ( "lev…" at bounding box center [282, 110] width 110 height 122
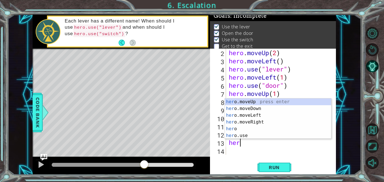
scroll to position [0, 0]
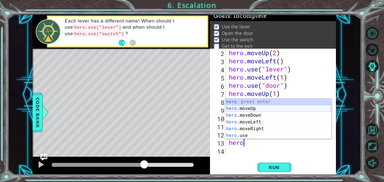
click at [241, 108] on div "hero press enter hero .moveUp press enter hero .moveDown press enter hero .move…" at bounding box center [278, 125] width 106 height 54
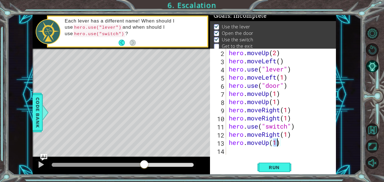
scroll to position [7, 0]
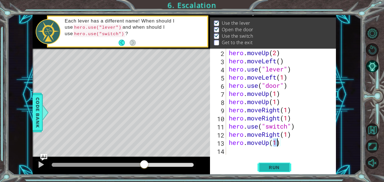
type textarea "hero.moveUp(1)"
click at [265, 165] on span "Run" at bounding box center [274, 168] width 22 height 6
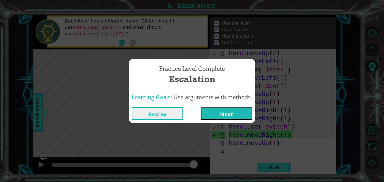
click at [240, 117] on button "Next" at bounding box center [226, 113] width 51 height 13
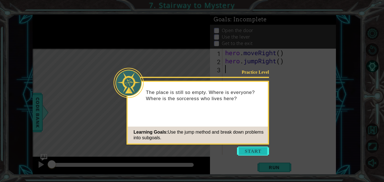
click at [244, 152] on button "Start" at bounding box center [253, 151] width 32 height 9
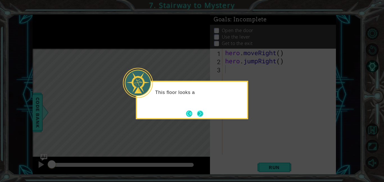
click at [203, 116] on button "Next" at bounding box center [200, 113] width 7 height 7
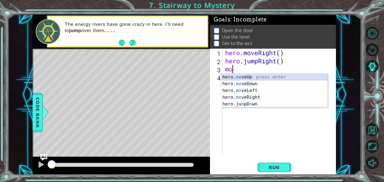
click at [235, 77] on div "hero. mo veUp press enter hero. mo veDown press enter hero. mo veLeft press ent…" at bounding box center [274, 97] width 106 height 47
type textarea "hero.moveUp(1)"
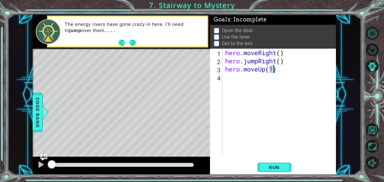
click at [235, 78] on div "hero . moveRight ( ) hero . jumpRight ( ) hero . moveUp ( 1 )" at bounding box center [281, 110] width 114 height 122
type textarea "h"
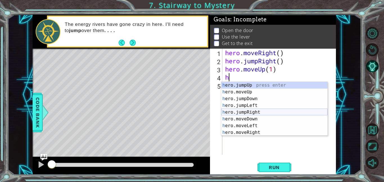
click at [245, 113] on div "h ero.jumpUp press enter h ero.moveUp press enter h ero.jumpDown press enter h …" at bounding box center [274, 115] width 106 height 67
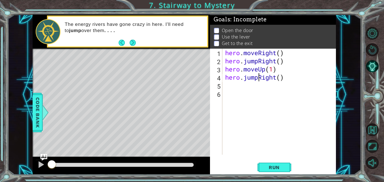
click at [258, 78] on div "hero . moveRight ( ) hero . jumpRight ( ) hero . moveUp ( 1 ) hero . jumpRight …" at bounding box center [281, 110] width 114 height 122
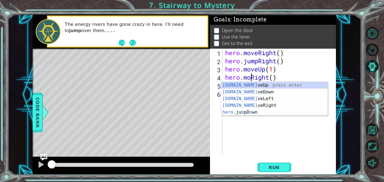
type textarea "hero.moveRight()"
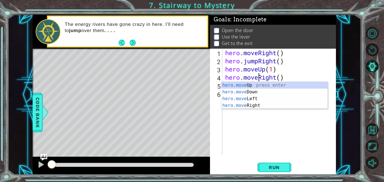
scroll to position [0, 1]
click at [253, 124] on div "hero . moveRight ( ) hero . jumpRight ( ) hero . moveUp ( 1 ) hero . moveRight …" at bounding box center [281, 110] width 114 height 122
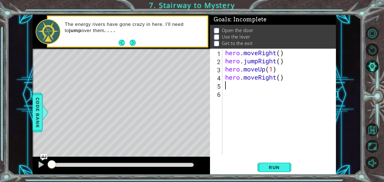
click at [233, 87] on div "hero . moveRight ( ) hero . jumpRight ( ) hero . moveUp ( 1 ) hero . moveRight …" at bounding box center [281, 110] width 114 height 122
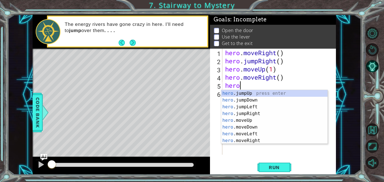
scroll to position [0, 1]
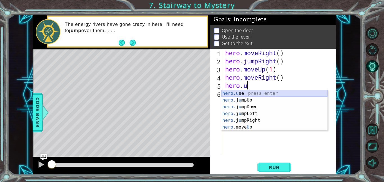
click at [227, 94] on div "hero.u se press enter hero. j u mpUp press enter hero. j u mpDown press enter h…" at bounding box center [274, 117] width 106 height 54
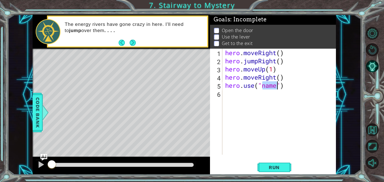
click at [271, 84] on div "hero . moveRight ( ) hero . jumpRight ( ) hero . moveUp ( 1 ) hero . moveRight …" at bounding box center [279, 102] width 111 height 106
click at [271, 84] on div "hero . moveRight ( ) hero . jumpRight ( ) hero . moveUp ( 1 ) hero . moveRight …" at bounding box center [281, 110] width 114 height 122
type textarea "hero.use("door")"
click at [273, 170] on span "Run" at bounding box center [274, 168] width 22 height 6
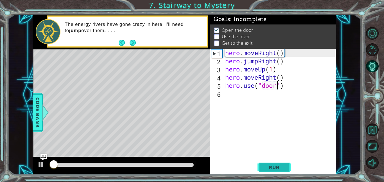
scroll to position [1, 0]
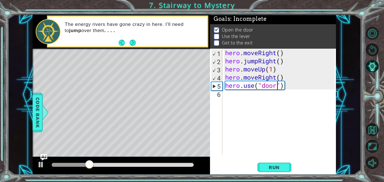
click at [232, 96] on div "hero . moveRight ( ) hero . jumpRight ( ) hero . moveUp ( 1 ) hero . moveRight …" at bounding box center [281, 110] width 114 height 122
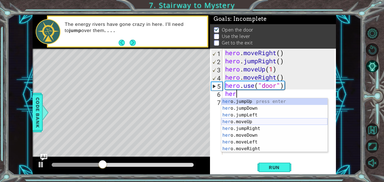
click at [245, 123] on div "her o.jumpUp press enter her o.jumpDown press enter her o.jumpLeft press enter …" at bounding box center [274, 131] width 106 height 67
type textarea "hero.moveUp(1)"
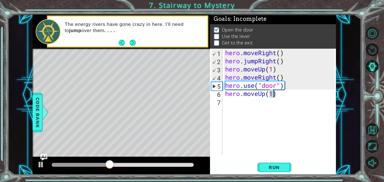
click at [226, 102] on div "hero . moveRight ( ) hero . jumpRight ( ) hero . moveUp ( 1 ) hero . moveRight …" at bounding box center [281, 110] width 114 height 122
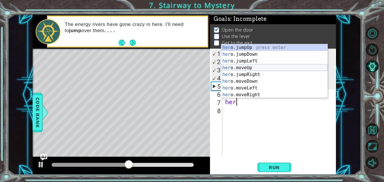
click at [239, 67] on div "her o.jumpUp press enter her o.jumpDown press enter her o.jumpLeft press enter …" at bounding box center [274, 77] width 106 height 67
type textarea "hero.moveUp(1)"
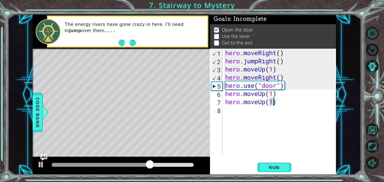
click at [228, 110] on div "hero . moveRight ( ) hero . jumpRight ( ) hero . moveUp ( 1 ) hero . moveRight …" at bounding box center [281, 110] width 114 height 122
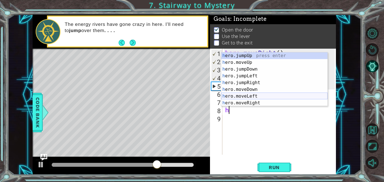
click at [246, 98] on div "h ero.jumpUp press enter h ero.moveUp press enter h ero.jumpDown press enter h …" at bounding box center [274, 85] width 106 height 67
type textarea "hero.moveLeft(1)"
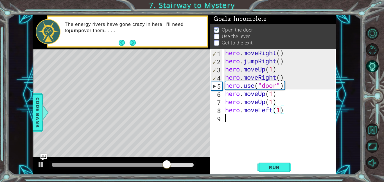
click at [230, 117] on div "hero . moveRight ( ) hero . jumpRight ( ) hero . moveUp ( 1 ) hero . moveRight …" at bounding box center [281, 110] width 114 height 122
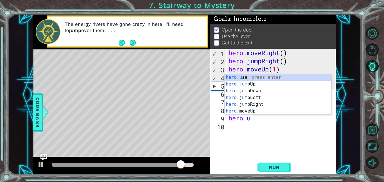
scroll to position [0, 1]
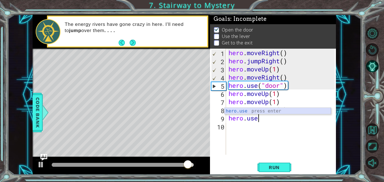
click at [239, 110] on div "hero.use press enter" at bounding box center [278, 118] width 106 height 20
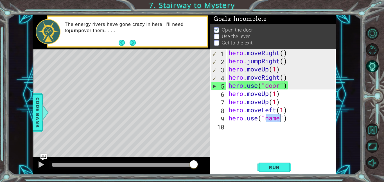
click at [273, 117] on div "hero . moveRight ( ) hero . jumpRight ( ) hero . moveUp ( 1 ) hero . moveRight …" at bounding box center [280, 102] width 107 height 106
click at [273, 117] on div "hero . moveRight ( ) hero . jumpRight ( ) hero . moveUp ( 1 ) hero . moveRight …" at bounding box center [282, 110] width 110 height 122
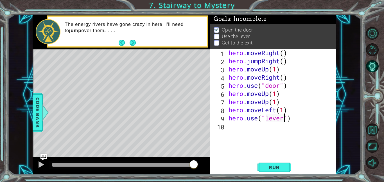
scroll to position [0, 3]
type textarea "hero.use("lever")"
click at [39, 164] on div at bounding box center [40, 164] width 7 height 7
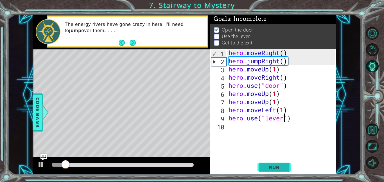
click at [283, 167] on span "Run" at bounding box center [274, 168] width 22 height 6
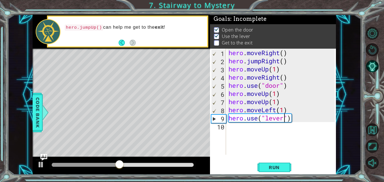
click at [238, 128] on div "hero . moveRight ( ) hero . jumpRight ( ) hero . moveUp ( 1 ) hero . moveRight …" at bounding box center [282, 110] width 110 height 122
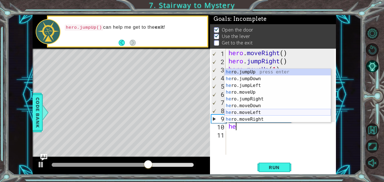
click at [251, 113] on div "he ro.jumpUp press enter he ro.jumpDown press enter he ro.jumpLeft press enter …" at bounding box center [278, 102] width 106 height 67
type textarea "hero.moveLeft(1)"
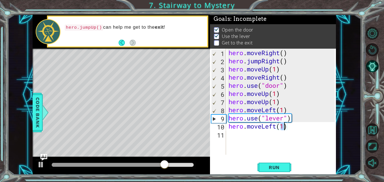
click at [240, 137] on div "hero . moveRight ( ) hero . jumpRight ( ) hero . moveUp ( 1 ) hero . moveRight …" at bounding box center [282, 110] width 110 height 122
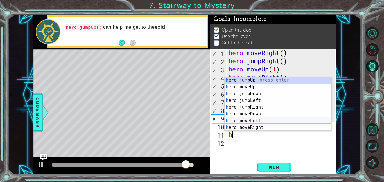
click at [249, 121] on div "h ero.jumpUp press enter h ero.moveUp press enter h ero.jumpDown press enter h …" at bounding box center [278, 110] width 106 height 67
type textarea "hero.moveLeft(1)"
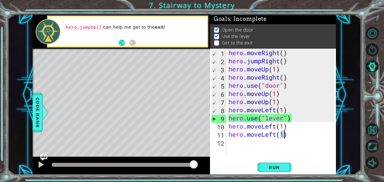
click at [229, 142] on div "hero . moveRight ( ) hero . jumpRight ( ) hero . moveUp ( 1 ) hero . moveRight …" at bounding box center [282, 110] width 110 height 122
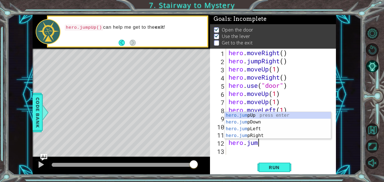
scroll to position [0, 1]
type textarea "hero.jumpU"
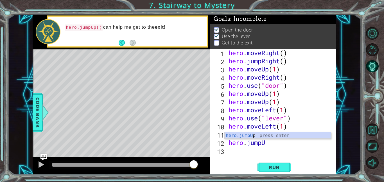
scroll to position [0, 1]
click at [247, 135] on div "hero.jumpU p press enter" at bounding box center [278, 142] width 106 height 20
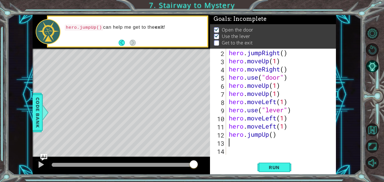
scroll to position [8, 0]
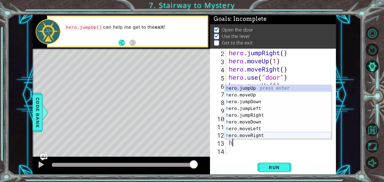
click at [252, 135] on div "h ero.jumpUp press enter h ero.moveUp press enter h ero.jumpDown press enter h …" at bounding box center [278, 118] width 106 height 67
type textarea "hero.moveRight(1)"
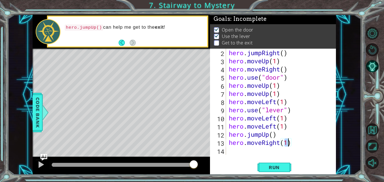
click at [232, 152] on div "hero . jumpRight ( ) hero . moveUp ( 1 ) hero . moveRight ( ) hero . use ( "doo…" at bounding box center [283, 110] width 110 height 122
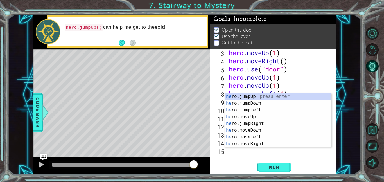
scroll to position [16, 0]
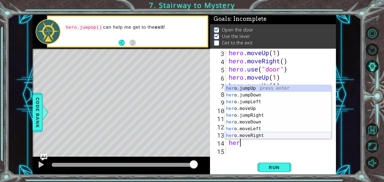
click at [251, 136] on div "her o.jumpUp press enter her o.jumpDown press enter her o.jumpLeft press enter …" at bounding box center [278, 118] width 106 height 67
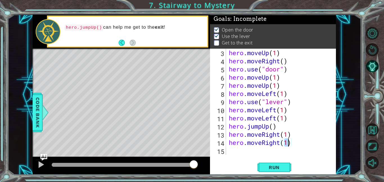
scroll to position [0, 3]
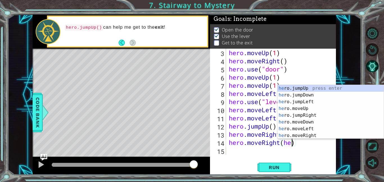
type textarea "hero.moveRight()"
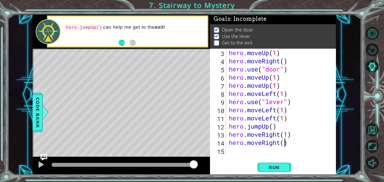
click at [252, 154] on div "hero . moveUp ( 1 ) hero . moveRight ( ) hero . use ( "door" ) hero . moveUp ( …" at bounding box center [283, 110] width 110 height 122
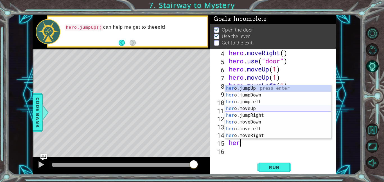
click at [249, 108] on div "her o.jumpUp press enter her o.jumpDown press enter her o.jumpLeft press enter …" at bounding box center [278, 118] width 106 height 67
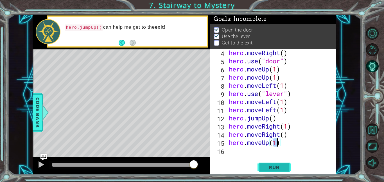
type textarea "hero.moveUp(1)"
click at [264, 165] on span "Run" at bounding box center [274, 168] width 22 height 6
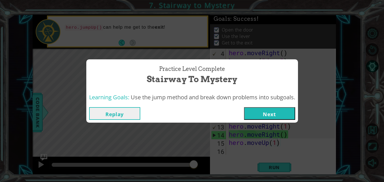
click at [262, 110] on button "Next" at bounding box center [269, 113] width 51 height 13
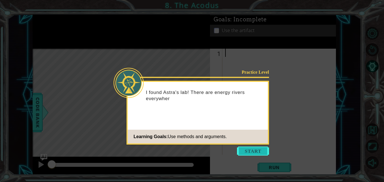
click at [253, 150] on button "Start" at bounding box center [253, 151] width 32 height 9
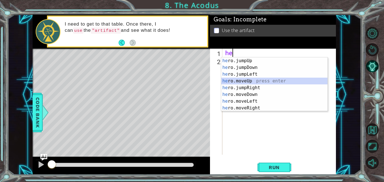
click at [233, 81] on div "he ro.jumpUp press enter he ro.jumpDown press enter he ro.jumpLeft press enter …" at bounding box center [274, 90] width 106 height 67
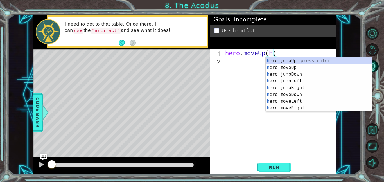
scroll to position [0, 2]
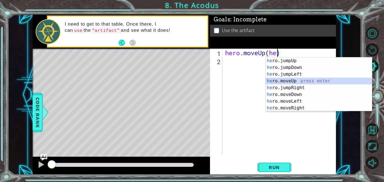
click at [287, 81] on div "he ro.jumpUp press enter he ro.jumpDown press enter he ro.jumpLeft press enter …" at bounding box center [319, 90] width 106 height 67
type textarea "hero.moveUp(1)"
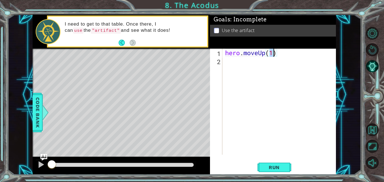
click at [244, 64] on div "hero . moveUp ( 1 )" at bounding box center [281, 110] width 114 height 122
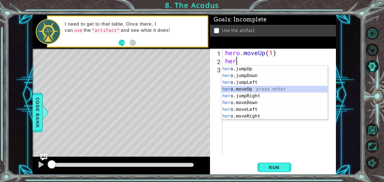
click at [238, 89] on div "her o.jumpUp press enter her o.jumpDown press enter her o.jumpLeft press enter …" at bounding box center [274, 99] width 106 height 67
type textarea "hero.moveUp(1)"
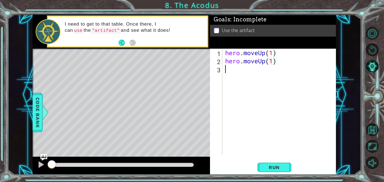
click at [228, 69] on div "hero . moveUp ( 1 ) hero . moveUp ( 1 )" at bounding box center [281, 110] width 114 height 122
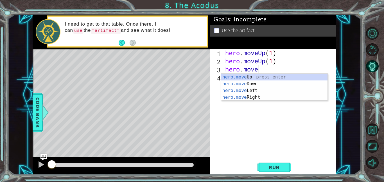
scroll to position [0, 1]
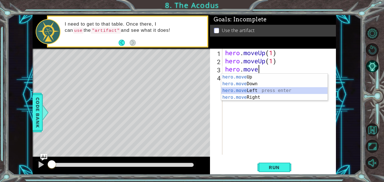
click at [238, 89] on div "hero.move Up press enter hero.move Down press enter hero.move Left press enter …" at bounding box center [274, 94] width 106 height 40
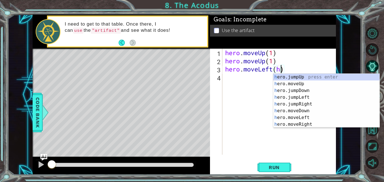
scroll to position [0, 3]
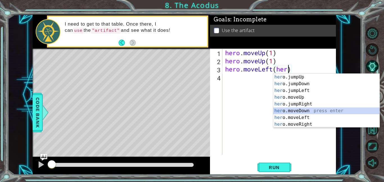
click at [297, 111] on div "her o.jumpUp press enter her o.jumpDown press enter her o.jumpLeft press enter …" at bounding box center [326, 107] width 106 height 67
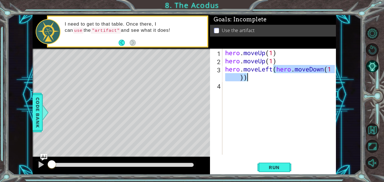
drag, startPoint x: 274, startPoint y: 73, endPoint x: 277, endPoint y: 79, distance: 6.7
click at [277, 79] on div "hero . moveUp ( 1 ) hero . moveUp ( 1 ) hero . moveLeft ( hero . moveDown ( 1 ))" at bounding box center [281, 110] width 114 height 122
click at [276, 76] on div "hero . moveUp ( 1 ) hero . moveUp ( 1 ) hero . moveLeft ( hero . moveDown ( 1 ))" at bounding box center [279, 102] width 111 height 106
drag, startPoint x: 277, startPoint y: 70, endPoint x: 324, endPoint y: 71, distance: 46.7
click at [324, 71] on div "hero . moveUp ( 1 ) hero . moveUp ( 1 ) hero . moveLeft ( hero . moveDown ( 1 ))" at bounding box center [281, 110] width 114 height 122
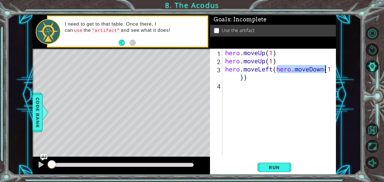
type textarea "hero.moveLeft((1))"
click at [236, 78] on div "hero . moveUp ( 1 ) hero . moveUp ( 1 ) hero . moveLeft (( 1 ))" at bounding box center [281, 110] width 114 height 122
paste textarea "hero.moveDown"
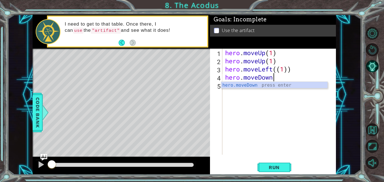
click at [277, 70] on div "hero . moveUp ( 1 ) hero . moveUp ( 1 ) hero . moveLeft (( 1 )) hero . [GEOGRAP…" at bounding box center [281, 110] width 114 height 122
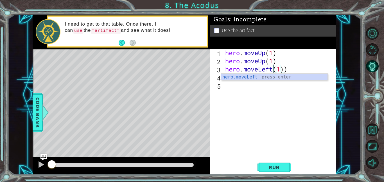
click at [289, 70] on div "hero . moveUp ( 1 ) hero . moveUp ( 1 ) hero . moveLeft ( 1 )) hero . [GEOGRAPH…" at bounding box center [281, 110] width 114 height 122
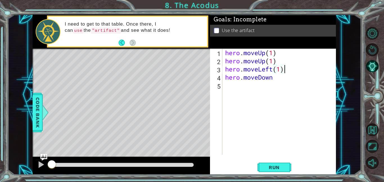
click at [276, 79] on div "hero . moveUp ( 1 ) hero . moveUp ( 1 ) hero . moveLeft ( 1 ) hero . [GEOGRAPHI…" at bounding box center [281, 110] width 114 height 122
type textarea "hero.moveDown(1)"
click at [278, 100] on div "hero . moveUp ( 1 ) hero . moveUp ( 1 ) hero . moveLeft ( 1 ) hero . moveDown (…" at bounding box center [281, 110] width 114 height 122
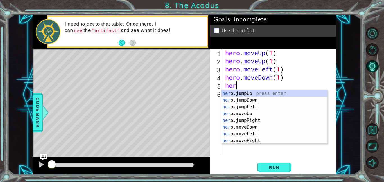
scroll to position [0, 0]
click at [251, 127] on div "hero .jumpUp press enter hero .jumpDown press enter hero .jumpLeft press enter …" at bounding box center [274, 123] width 106 height 67
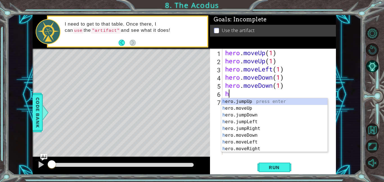
type textarea "hero.moveDown(1)her"
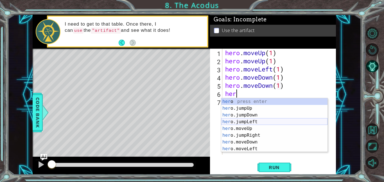
click at [249, 122] on div "her o press enter her o.jumpUp press enter her o.jumpDown press enter her o.jum…" at bounding box center [274, 131] width 106 height 67
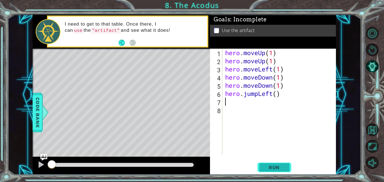
click at [263, 166] on button "Run" at bounding box center [275, 167] width 34 height 13
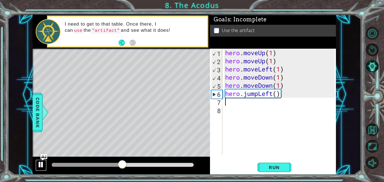
click at [38, 165] on div at bounding box center [40, 164] width 7 height 7
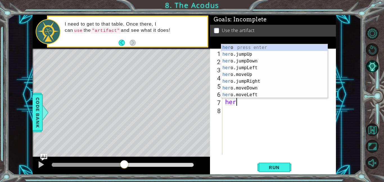
type textarea "hero"
click at [246, 78] on div "hero press enter hero .jumpUp press enter hero .jumpDown press enter hero .jump…" at bounding box center [274, 77] width 106 height 67
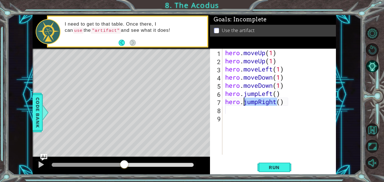
drag, startPoint x: 276, startPoint y: 103, endPoint x: 245, endPoint y: 103, distance: 30.9
click at [245, 103] on div "hero . moveUp ( 1 ) hero . moveUp ( 1 ) hero . moveLeft ( 1 ) hero . moveDown (…" at bounding box center [281, 110] width 114 height 122
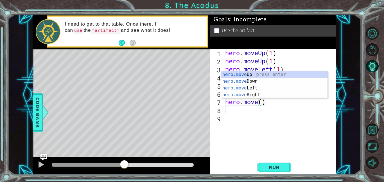
scroll to position [0, 2]
click at [248, 73] on div "hero.move Up press enter hero.move Down press enter hero.move Left press enter …" at bounding box center [274, 91] width 106 height 40
type textarea "hero.moveUp(1)"
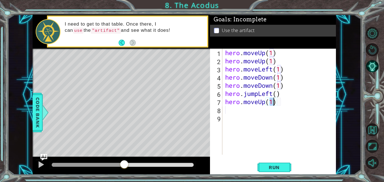
click at [231, 110] on div "hero . moveUp ( 1 ) hero . moveUp ( 1 ) hero . moveLeft ( 1 ) hero . moveDown (…" at bounding box center [281, 110] width 114 height 122
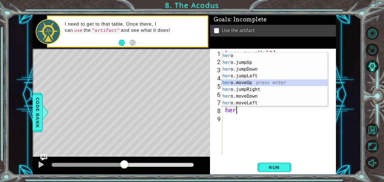
click at [242, 84] on div "her o press enter her o.jumpUp press enter her o.jumpDown press enter her o.jum…" at bounding box center [274, 85] width 106 height 67
type textarea "hero.moveUp(1)"
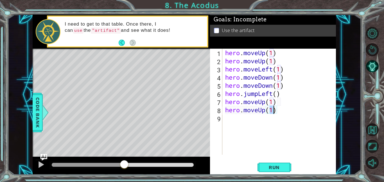
click at [226, 117] on div "hero . moveUp ( 1 ) hero . moveUp ( 1 ) hero . moveLeft ( 1 ) hero . moveDown (…" at bounding box center [281, 110] width 114 height 122
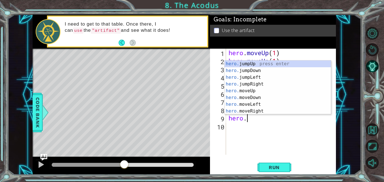
scroll to position [0, 1]
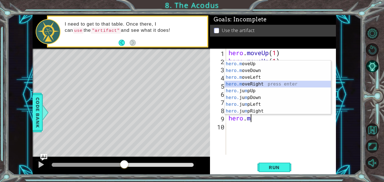
click at [250, 83] on div "hero.m oveUp press enter hero.m oveDown press enter hero.m oveLeft press enter …" at bounding box center [278, 93] width 106 height 67
type textarea "hero.moveRight(1)"
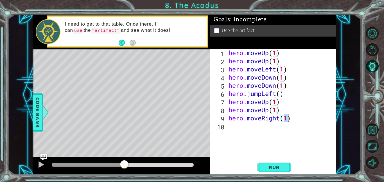
click at [231, 123] on div "hero . moveUp ( 1 ) hero . moveUp ( 1 ) hero . moveLeft ( 1 ) hero . moveDown (…" at bounding box center [282, 110] width 110 height 122
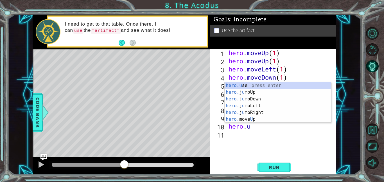
scroll to position [0, 1]
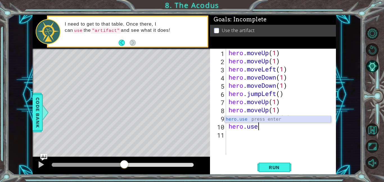
click at [249, 121] on div "hero.use press enter" at bounding box center [278, 126] width 106 height 20
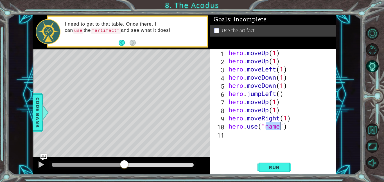
click at [275, 125] on div "hero . moveUp ( 1 ) hero . moveUp ( 1 ) hero . moveLeft ( 1 ) hero . moveDown (…" at bounding box center [280, 102] width 107 height 106
click at [275, 125] on div "hero . moveUp ( 1 ) hero . moveUp ( 1 ) hero . moveLeft ( 1 ) hero . moveDown (…" at bounding box center [282, 110] width 110 height 122
type textarea "hero.use("artifact")"
click at [280, 167] on span "Run" at bounding box center [274, 168] width 22 height 6
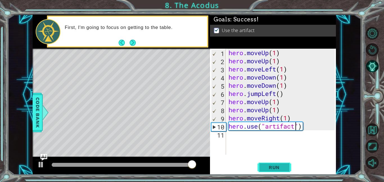
click at [280, 167] on body "1 ההההההההההההההההההההההההההההההההההההההההההההההההההההההההההההההההההההההההההההה…" at bounding box center [192, 91] width 384 height 182
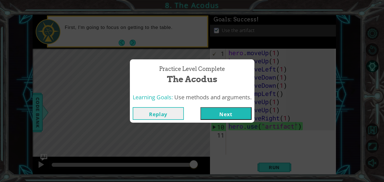
click at [224, 113] on button "Next" at bounding box center [226, 113] width 51 height 13
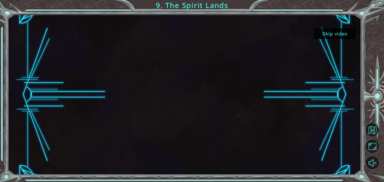
click at [332, 34] on button "Skip video" at bounding box center [335, 33] width 42 height 11
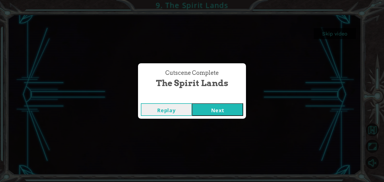
click at [225, 112] on button "Next" at bounding box center [217, 109] width 51 height 13
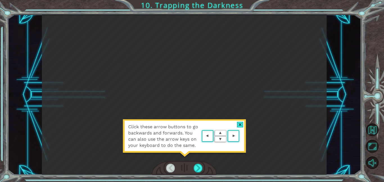
click at [240, 125] on div at bounding box center [240, 125] width 6 height 6
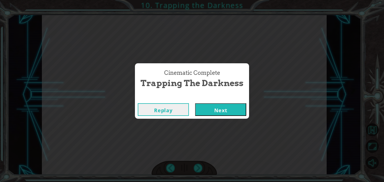
click at [233, 107] on button "Next" at bounding box center [220, 109] width 51 height 13
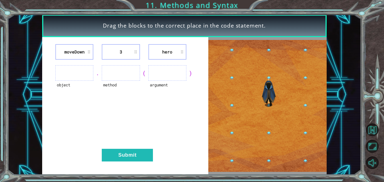
click at [85, 76] on ul at bounding box center [74, 72] width 38 height 15
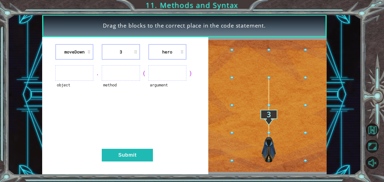
click at [85, 76] on ul at bounding box center [74, 72] width 38 height 15
click at [118, 73] on ul at bounding box center [121, 72] width 38 height 15
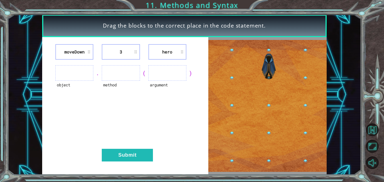
drag, startPoint x: 127, startPoint y: 75, endPoint x: 132, endPoint y: 80, distance: 7.0
click at [132, 80] on ul at bounding box center [121, 72] width 38 height 15
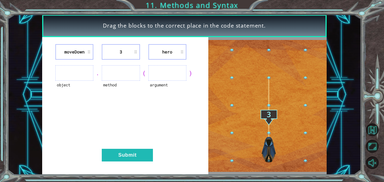
click at [111, 50] on li "3" at bounding box center [121, 51] width 38 height 15
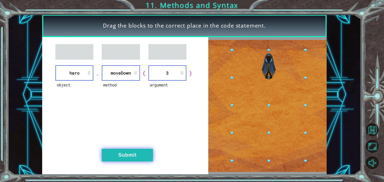
click at [131, 154] on button "Submit" at bounding box center [127, 155] width 51 height 13
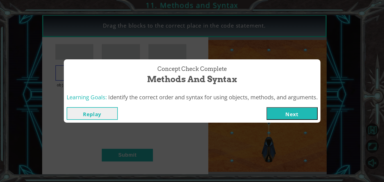
click at [276, 113] on button "Next" at bounding box center [292, 113] width 51 height 13
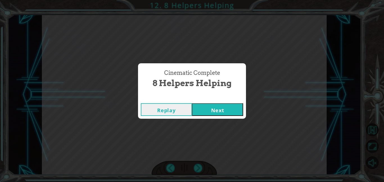
click at [217, 109] on button "Next" at bounding box center [217, 109] width 51 height 13
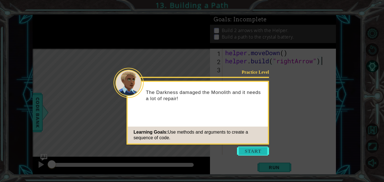
click at [243, 150] on button "Start" at bounding box center [253, 151] width 32 height 9
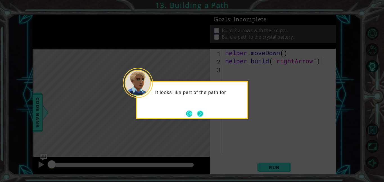
click at [200, 116] on button "Next" at bounding box center [200, 114] width 6 height 6
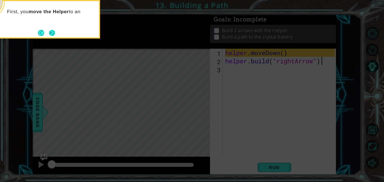
click at [54, 31] on button "Next" at bounding box center [52, 33] width 6 height 6
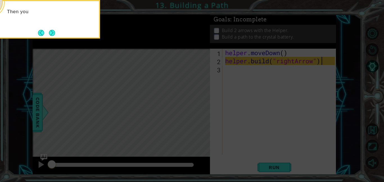
click at [54, 31] on button "Next" at bounding box center [52, 33] width 10 height 10
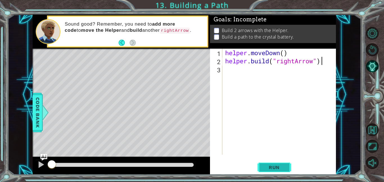
click at [271, 166] on span "Run" at bounding box center [274, 168] width 22 height 6
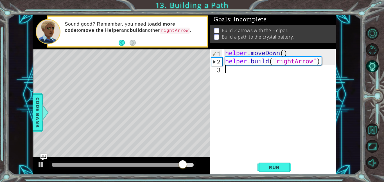
click at [247, 79] on div "helper . moveDown ( ) helper . build ( "rightArrow" )" at bounding box center [281, 110] width 114 height 122
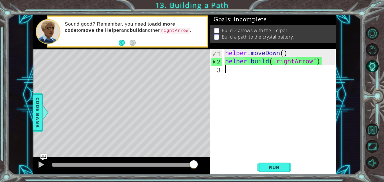
click at [299, 64] on div "helper . moveDown ( ) helper . build ( "rightArrow" )" at bounding box center [281, 110] width 114 height 122
type textarea "[DOMAIN_NAME]("rightArrow")"
click at [227, 70] on div "helper . moveDown ( ) helper . build ( "rightArrow" )" at bounding box center [281, 110] width 114 height 122
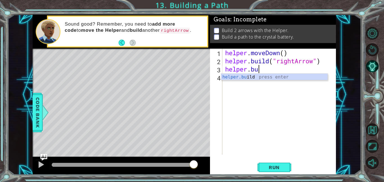
scroll to position [0, 1]
click at [238, 77] on div "helper.[PERSON_NAME] press enter" at bounding box center [274, 84] width 106 height 20
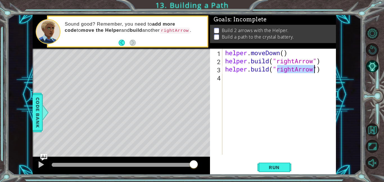
click at [286, 70] on div "helper . moveDown ( ) helper . build ( "rightArrow" ) helper . build ( "rightAr…" at bounding box center [279, 102] width 111 height 106
click at [296, 70] on div "helper . moveDown ( ) helper . build ( "rightArrow" ) helper . build ( "rightAr…" at bounding box center [281, 110] width 114 height 122
type textarea "[DOMAIN_NAME]("leftArrow")"
click at [273, 78] on div "helper . moveDown ( ) helper . build ( "rightArrow" ) helper . build ( "leftArr…" at bounding box center [281, 110] width 114 height 122
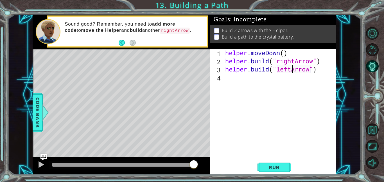
scroll to position [0, 0]
click at [268, 168] on span "Run" at bounding box center [274, 168] width 22 height 6
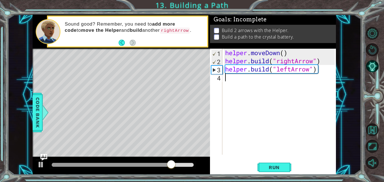
click at [286, 69] on div "helper . moveDown ( ) helper . build ( "rightArrow" ) helper . build ( "leftArr…" at bounding box center [281, 110] width 114 height 122
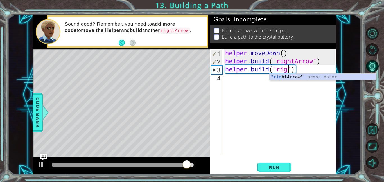
scroll to position [0, 3]
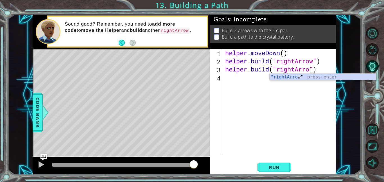
type textarea "[DOMAIN_NAME]("rightArrow")"
click at [246, 79] on div "helper . moveDown ( ) helper . build ( "rightArrow" ) helper . build ( "rightAr…" at bounding box center [281, 110] width 114 height 122
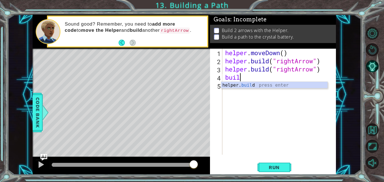
scroll to position [0, 1]
click at [253, 85] on div "helper. build press enter" at bounding box center [274, 92] width 106 height 20
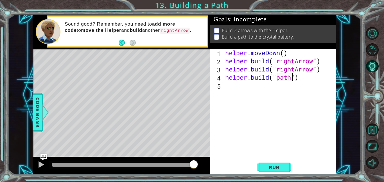
scroll to position [0, 3]
click at [279, 163] on button "Run" at bounding box center [275, 167] width 34 height 13
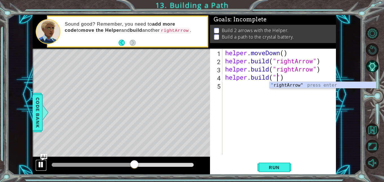
click at [42, 166] on div at bounding box center [40, 164] width 7 height 7
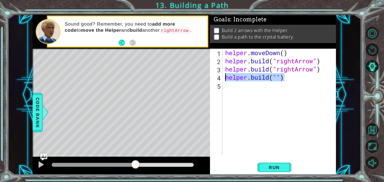
drag, startPoint x: 285, startPoint y: 78, endPoint x: 227, endPoint y: 77, distance: 58.5
click at [227, 77] on div "helper . moveDown ( ) helper . build ( "rightArrow" ) helper . build ( "rightAr…" at bounding box center [281, 110] width 114 height 122
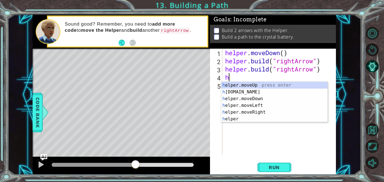
scroll to position [0, 0]
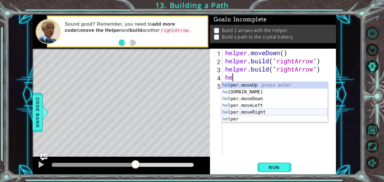
click at [232, 111] on div "he lper.moveUp press enter he [DOMAIN_NAME] press enter he lper.moveDown press …" at bounding box center [274, 109] width 106 height 54
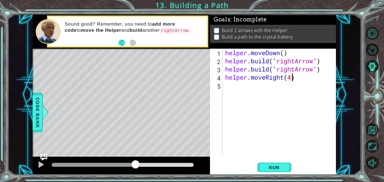
scroll to position [0, 3]
type textarea "helper.moveRight(4)"
click at [275, 166] on span "Run" at bounding box center [274, 168] width 22 height 6
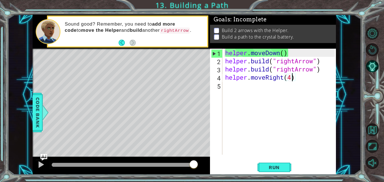
click at [230, 85] on div "helper . moveDown ( ) helper . build ( "rightArrow" ) helper . build ( "rightAr…" at bounding box center [281, 110] width 114 height 122
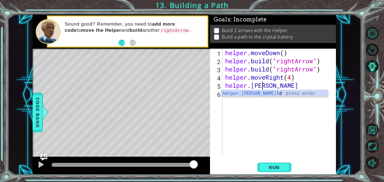
scroll to position [0, 1]
click at [242, 96] on body "1 ההההההההההההההההההההההההההההההההההההההההההההההההההההההההההההההההההההההההההההה…" at bounding box center [192, 91] width 384 height 182
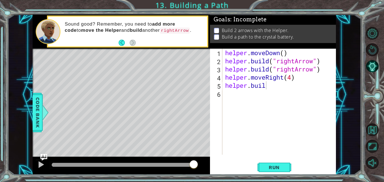
click at [275, 85] on div "helper . moveDown ( ) helper . build ( "rightArrow" ) helper . build ( "rightAr…" at bounding box center [281, 110] width 114 height 122
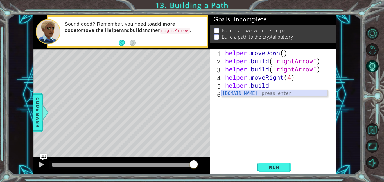
click at [272, 94] on div "[DOMAIN_NAME] press enter" at bounding box center [274, 100] width 106 height 20
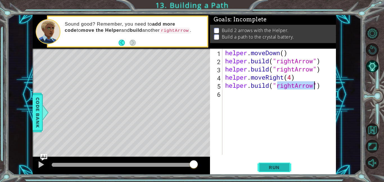
click at [280, 168] on span "Run" at bounding box center [274, 168] width 22 height 6
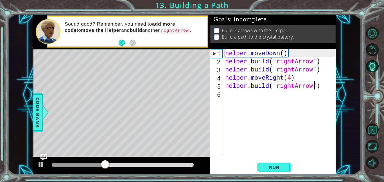
click at [292, 77] on div "helper . moveDown ( ) helper . build ( "rightArrow" ) helper . build ( "rightAr…" at bounding box center [281, 110] width 114 height 122
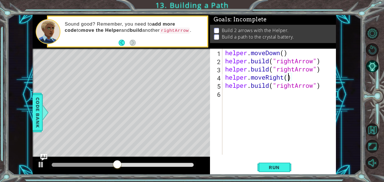
scroll to position [0, 3]
type textarea "helper.moveRight(3)"
click at [278, 165] on span "Run" at bounding box center [274, 168] width 22 height 6
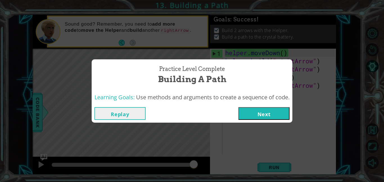
click at [249, 119] on button "Next" at bounding box center [263, 113] width 51 height 13
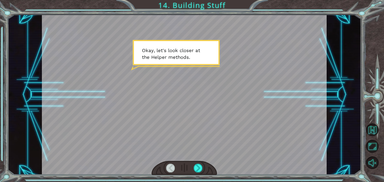
click at [195, 163] on div at bounding box center [185, 168] width 66 height 14
click at [197, 166] on div at bounding box center [198, 168] width 9 height 9
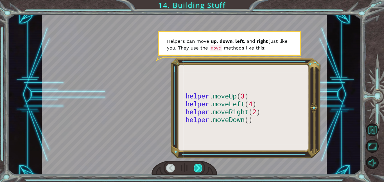
click at [197, 166] on div at bounding box center [198, 168] width 9 height 9
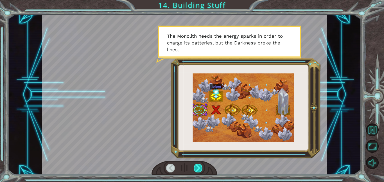
click at [198, 166] on div at bounding box center [198, 168] width 9 height 9
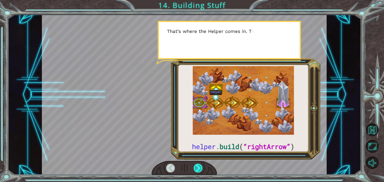
click at [198, 166] on div at bounding box center [198, 168] width 9 height 9
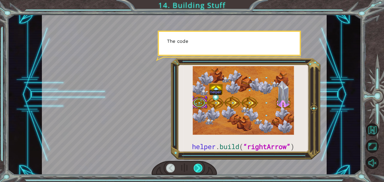
click at [198, 166] on div at bounding box center [198, 168] width 9 height 9
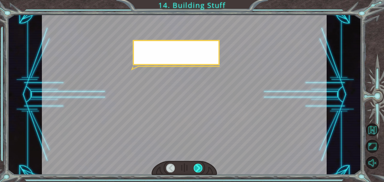
click at [198, 166] on div at bounding box center [198, 168] width 9 height 9
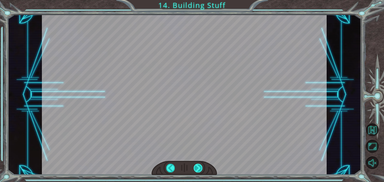
click at [198, 166] on div at bounding box center [198, 168] width 9 height 9
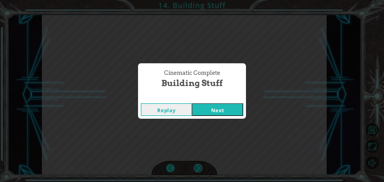
click at [198, 166] on div "Cinematic Complete Building Stuff Replay Next" at bounding box center [192, 91] width 384 height 182
click at [201, 113] on button "Next" at bounding box center [217, 109] width 51 height 13
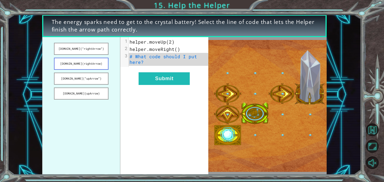
click at [102, 64] on button "[DOMAIN_NAME](rightArrow)" at bounding box center [81, 64] width 55 height 12
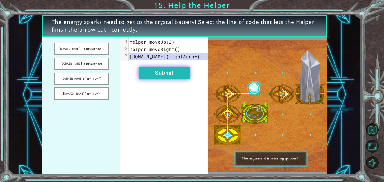
click at [158, 74] on button "Submit" at bounding box center [164, 73] width 51 height 13
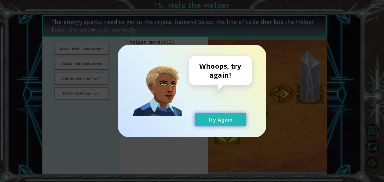
click at [212, 118] on button "Try Again" at bounding box center [220, 119] width 51 height 13
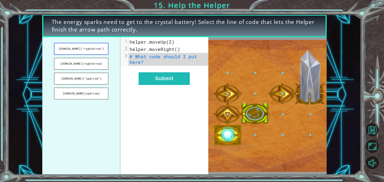
click at [85, 50] on button "[DOMAIN_NAME](“rightArrow”)" at bounding box center [81, 49] width 55 height 12
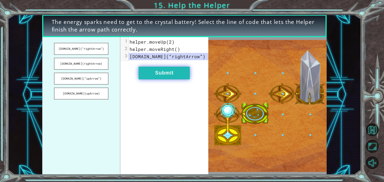
click at [159, 71] on button "Submit" at bounding box center [164, 73] width 51 height 13
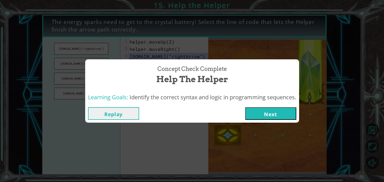
click at [267, 113] on button "Next" at bounding box center [270, 113] width 51 height 13
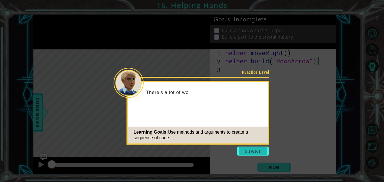
click at [244, 152] on button "Start" at bounding box center [253, 151] width 32 height 9
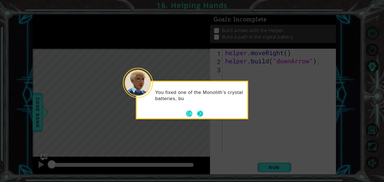
click at [198, 113] on button "Next" at bounding box center [200, 114] width 10 height 10
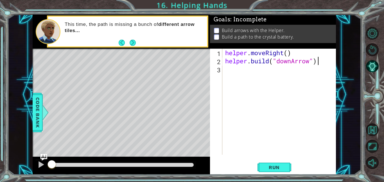
click at [226, 73] on div "helper . moveRight ( ) helper . build ( "downArrow" )" at bounding box center [281, 110] width 114 height 122
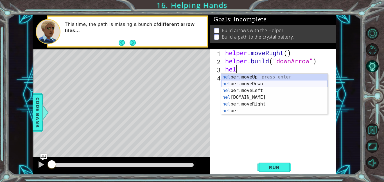
click at [238, 83] on div "hel per.moveUp press enter hel per.moveDown press enter hel per.moveLeft press …" at bounding box center [274, 101] width 106 height 54
type textarea "helper.moveDown(1)"
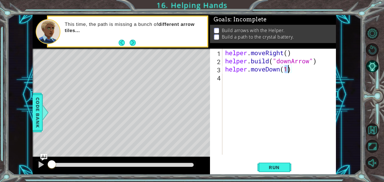
click at [232, 80] on div "helper . moveRight ( ) helper . build ( "downArrow" ) helper . moveDown ( 1 )" at bounding box center [281, 110] width 114 height 122
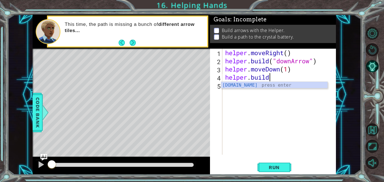
scroll to position [0, 2]
click at [244, 85] on div "[DOMAIN_NAME] press enter" at bounding box center [274, 92] width 106 height 20
type textarea "[DOMAIN_NAME]("rightArrow")"
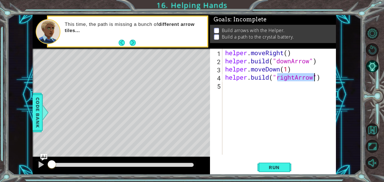
click at [266, 90] on div "helper . moveRight ( ) helper . build ( "downArrow" ) helper . moveDown ( 1 ) h…" at bounding box center [281, 110] width 114 height 122
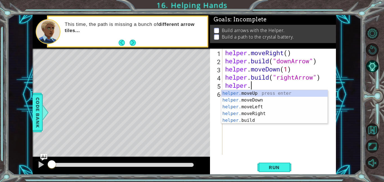
scroll to position [0, 1]
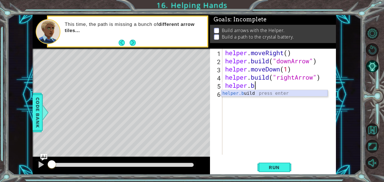
click at [259, 92] on div "helper.b uild press enter" at bounding box center [274, 100] width 106 height 20
type textarea "[DOMAIN_NAME]("rightArrow")"
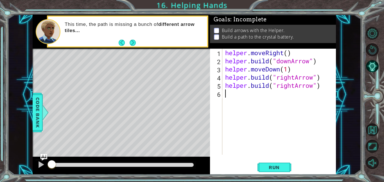
click at [263, 93] on div "helper . moveRight ( ) helper . build ( "downArrow" ) helper . moveDown ( 1 ) h…" at bounding box center [281, 110] width 114 height 122
click at [224, 85] on div "helper . moveRight ( ) helper . build ( "downArrow" ) helper . moveDown ( 1 ) h…" at bounding box center [281, 110] width 114 height 122
type textarea "[DOMAIN_NAME]("rightArrow")"
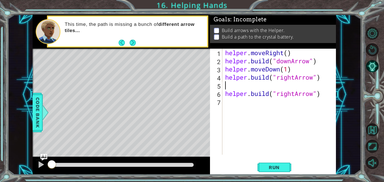
click at [226, 85] on div "helper . moveRight ( ) helper . build ( "downArrow" ) helper . moveDown ( 1 ) h…" at bounding box center [281, 110] width 114 height 122
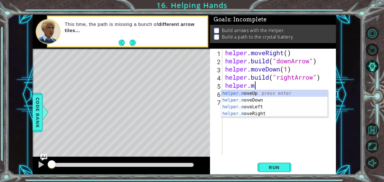
scroll to position [0, 1]
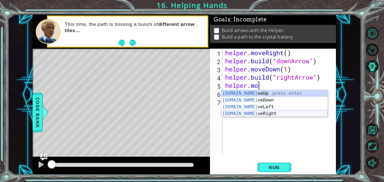
click at [247, 113] on div "[DOMAIN_NAME] veUp press enter [DOMAIN_NAME] veDown press enter [DOMAIN_NAME] v…" at bounding box center [274, 110] width 106 height 40
type textarea "helper.moveRight(1)"
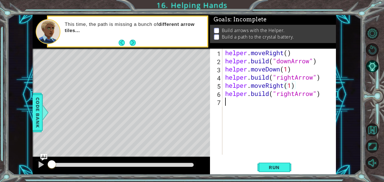
click at [233, 102] on div "helper . moveRight ( ) helper . build ( "downArrow" ) helper . moveDown ( 1 ) h…" at bounding box center [281, 110] width 114 height 122
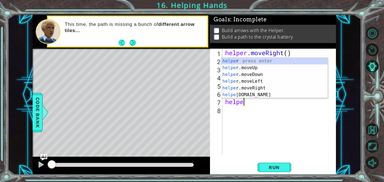
scroll to position [0, 1]
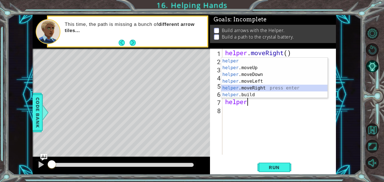
click at [247, 87] on div "helper press enter helper .moveUp press enter helper .moveDown press enter help…" at bounding box center [274, 85] width 106 height 54
type textarea "helper.moveRight(1)"
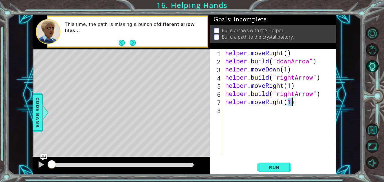
click at [228, 111] on div "helper . moveRight ( ) helper . build ( "downArrow" ) helper . moveDown ( 1 ) h…" at bounding box center [281, 110] width 114 height 122
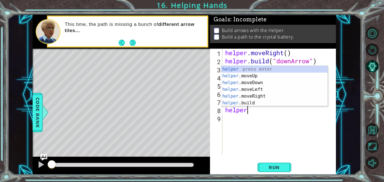
scroll to position [0, 1]
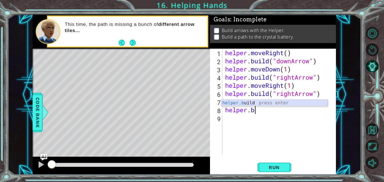
click at [244, 104] on div "helper.b uild press enter" at bounding box center [274, 110] width 106 height 20
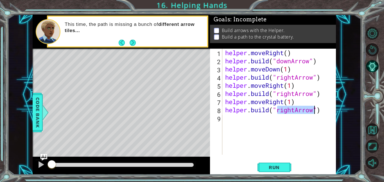
click at [292, 112] on div "helper . moveRight ( ) helper . build ( "downArrow" ) helper . moveDown ( 1 ) h…" at bounding box center [279, 102] width 111 height 106
click at [294, 111] on div "helper . moveRight ( ) helper . build ( "downArrow" ) helper . moveDown ( 1 ) h…" at bounding box center [281, 110] width 114 height 122
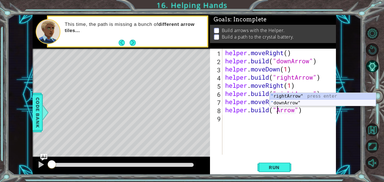
click at [304, 102] on div "" rightArrow" press enter " downArrow" press enter" at bounding box center [323, 106] width 106 height 27
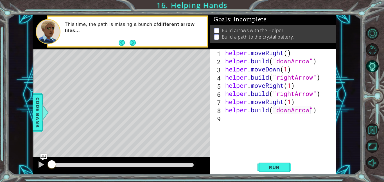
click at [291, 112] on div "helper . moveRight ( ) helper . build ( "downArrow" ) helper . moveDown ( 1 ) h…" at bounding box center [281, 110] width 114 height 122
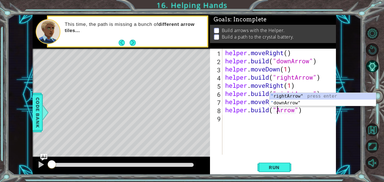
scroll to position [0, 3]
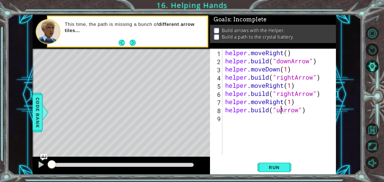
type textarea "[DOMAIN_NAME]("upArrow")"
click at [292, 120] on div "helper . moveRight ( ) helper . build ( "downArrow" ) helper . moveDown ( 1 ) h…" at bounding box center [281, 110] width 114 height 122
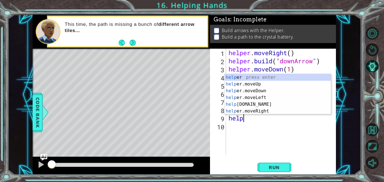
scroll to position [0, 0]
click at [255, 84] on div "help er press enter help er.moveUp press enter help er.moveDown press enter hel…" at bounding box center [278, 101] width 106 height 54
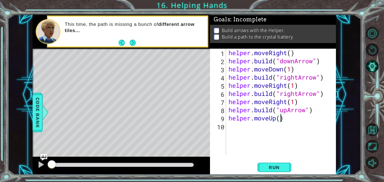
type textarea "helper.moveUp(2)"
click at [278, 165] on span "Run" at bounding box center [274, 168] width 22 height 6
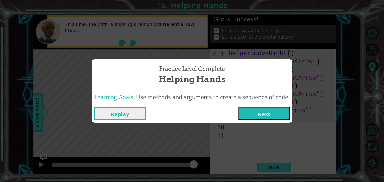
click at [262, 114] on button "Next" at bounding box center [263, 113] width 51 height 13
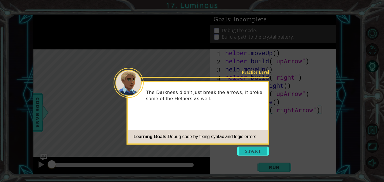
click at [255, 148] on button "Start" at bounding box center [253, 151] width 32 height 9
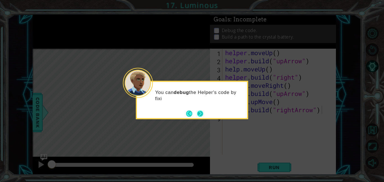
click at [198, 115] on button "Next" at bounding box center [200, 114] width 6 height 6
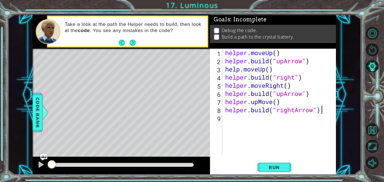
click at [279, 85] on div "helper . moveUp ( ) helper . build ( "upArrow" ) help . moveUp ( ) helper . bui…" at bounding box center [281, 110] width 114 height 122
click at [271, 86] on div "helper . moveUp ( ) helper . build ( "upArrow" ) help . moveUp ( ) helper . bui…" at bounding box center [279, 102] width 111 height 106
click at [284, 87] on div "helper . moveUp ( ) helper . build ( "upArrow" ) help . moveUp ( ) helper . bui…" at bounding box center [281, 110] width 114 height 122
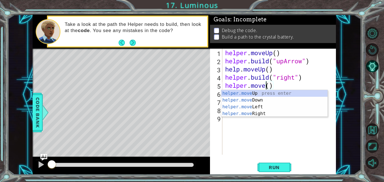
scroll to position [0, 2]
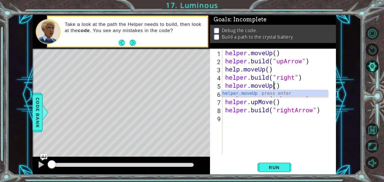
click at [288, 101] on div "helper . moveUp ( ) helper . build ( "upArrow" ) help . moveUp ( ) helper . bui…" at bounding box center [281, 110] width 114 height 122
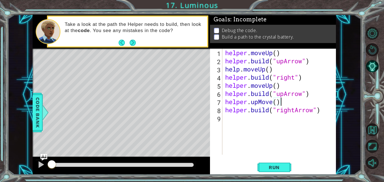
click at [284, 94] on div "helper . moveUp ( ) helper . build ( "upArrow" ) help . moveUp ( ) helper . bui…" at bounding box center [281, 110] width 114 height 122
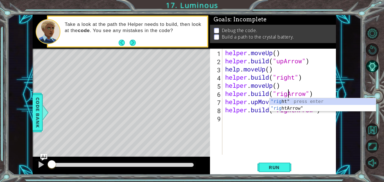
type textarea "[DOMAIN_NAME]("rightArrow")"
click at [289, 129] on div "helper . moveUp ( ) helper . build ( "upArrow" ) help . moveUp ( ) helper . bui…" at bounding box center [281, 110] width 114 height 122
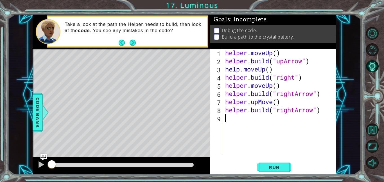
scroll to position [0, 0]
click at [273, 103] on div "helper . moveUp ( ) helper . build ( "upArrow" ) help . moveUp ( ) helper . bui…" at bounding box center [281, 110] width 114 height 122
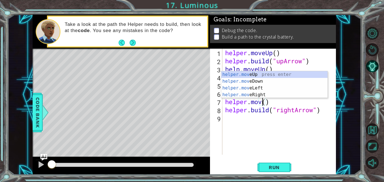
type textarea "helper.move()"
click at [264, 120] on div "helper . moveUp ( ) helper . build ( "upArrow" ) help . moveUp ( ) helper . bui…" at bounding box center [281, 110] width 114 height 122
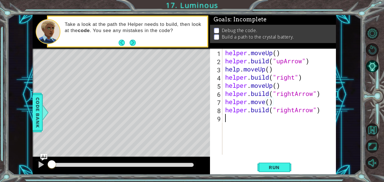
scroll to position [0, 0]
click at [236, 73] on div "helper . moveUp ( ) helper . build ( "upArrow" ) help . moveUp ( ) helper . bui…" at bounding box center [281, 110] width 114 height 122
click at [240, 72] on div "helper . moveUp ( ) helper . build ( "upArrow" ) help . moveUp ( ) helper . bui…" at bounding box center [281, 110] width 114 height 122
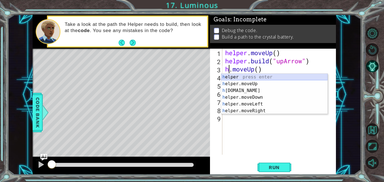
click at [245, 77] on div "h elper press enter h elper.moveUp press enter h [DOMAIN_NAME] press enter h el…" at bounding box center [274, 101] width 106 height 54
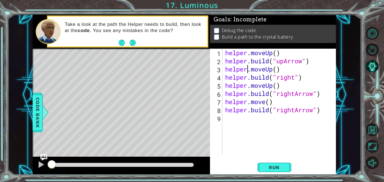
click at [272, 87] on div "helper . moveUp ( ) helper . build ( "upArrow" ) helper . moveUp ( ) helper . b…" at bounding box center [281, 110] width 114 height 122
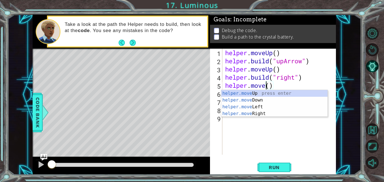
scroll to position [0, 2]
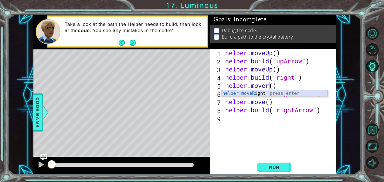
click at [278, 93] on div "helper.moveR ight press enter" at bounding box center [274, 100] width 106 height 20
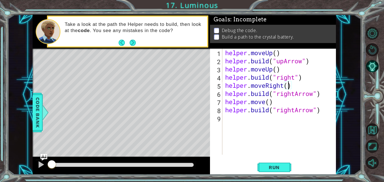
scroll to position [0, 3]
click at [252, 92] on div "helper . moveUp ( ) helper . build ( "upArrow" ) helper . moveUp ( ) helper . b…" at bounding box center [281, 110] width 114 height 122
click at [292, 86] on div "helper . moveUp ( ) helper . build ( "upArrow" ) helper . moveUp ( ) helper . b…" at bounding box center [281, 110] width 114 height 122
click at [267, 103] on div "helper . moveUp ( ) helper . build ( "upArrow" ) helper . moveUp ( ) helper . b…" at bounding box center [281, 110] width 114 height 122
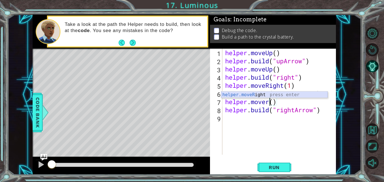
click at [258, 93] on div "helper.moveR ight press enter" at bounding box center [274, 101] width 106 height 20
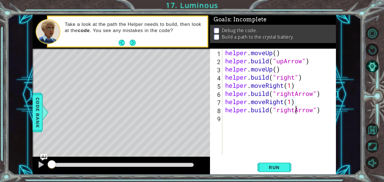
click at [295, 111] on div "helper . moveUp ( ) helper . build ( "upArrow" ) helper . moveUp ( ) helper . b…" at bounding box center [281, 110] width 114 height 122
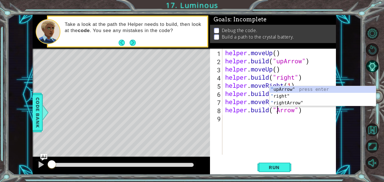
scroll to position [0, 3]
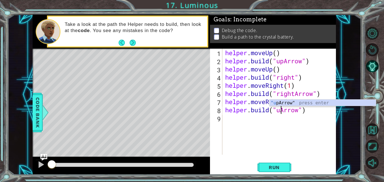
type textarea "[DOMAIN_NAME]("upArrow")"
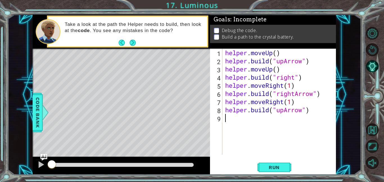
click at [249, 118] on div "helper . moveUp ( ) helper . build ( "upArrow" ) helper . moveUp ( ) helper . b…" at bounding box center [281, 110] width 114 height 122
click at [272, 165] on span "Run" at bounding box center [274, 168] width 22 height 6
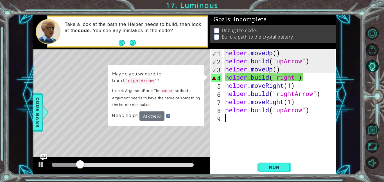
click at [294, 79] on div "helper . moveUp ( ) helper . build ( "upArrow" ) helper . moveUp ( ) helper . b…" at bounding box center [281, 110] width 114 height 122
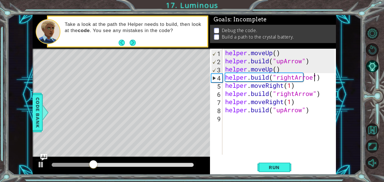
scroll to position [0, 4]
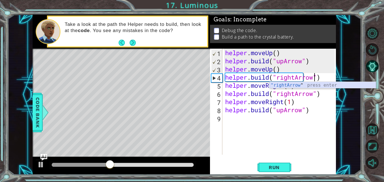
click at [297, 87] on div ""rightArrow " press enter" at bounding box center [323, 92] width 106 height 20
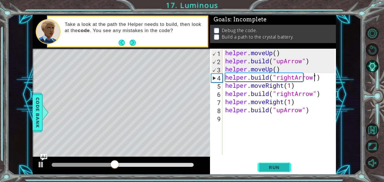
type textarea "[DOMAIN_NAME]("rightArrow")"
click at [278, 167] on span "Run" at bounding box center [274, 168] width 22 height 6
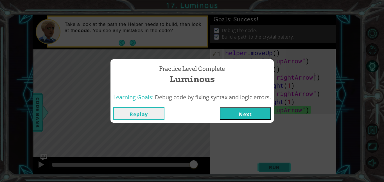
click at [278, 167] on div "Practice Level Complete Luminous Learning Goals: Debug code by fixing syntax an…" at bounding box center [192, 91] width 384 height 182
click at [256, 116] on button "Next" at bounding box center [245, 113] width 51 height 13
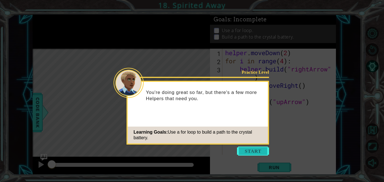
click at [256, 147] on button "Start" at bounding box center [253, 151] width 32 height 9
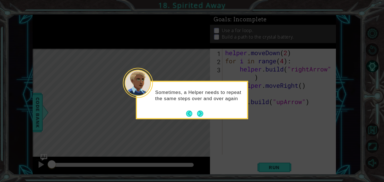
click at [203, 110] on div "Sometimes, a Helper needs to repeat the same steps over and over again" at bounding box center [192, 98] width 110 height 28
click at [200, 112] on button "Next" at bounding box center [200, 114] width 6 height 6
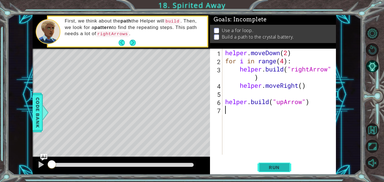
click at [264, 170] on span "Run" at bounding box center [274, 168] width 22 height 6
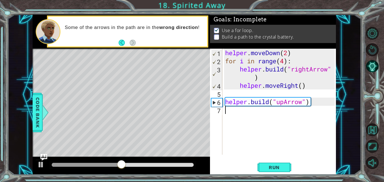
click at [233, 113] on div "helper . moveDown ( 2 ) for i in range ( 4 ) : helper . build ( "rightArrow" ) …" at bounding box center [281, 110] width 114 height 122
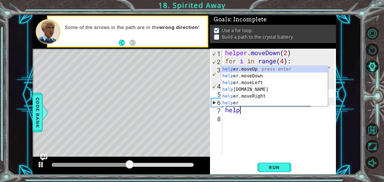
scroll to position [0, 1]
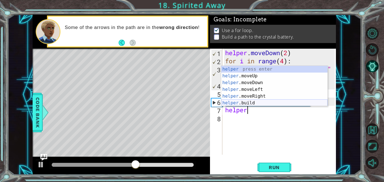
click at [256, 102] on div "helper press enter helper .moveUp press enter helper .moveDown press enter help…" at bounding box center [274, 93] width 106 height 54
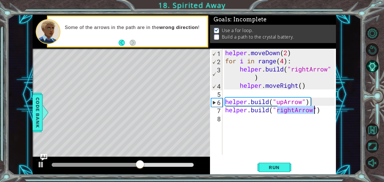
click at [289, 111] on div "helper . moveDown ( 2 ) for i in range ( 4 ) : helper . build ( "rightArrow" ) …" at bounding box center [279, 102] width 111 height 106
click at [295, 112] on div "helper . moveDown ( 2 ) for i in range ( 4 ) : helper . build ( "rightArrow" ) …" at bounding box center [281, 110] width 114 height 122
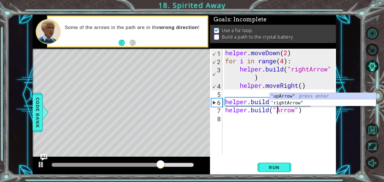
scroll to position [0, 3]
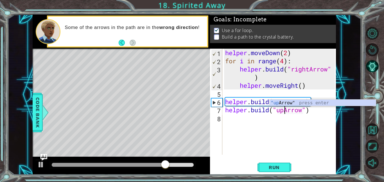
click at [319, 84] on div "helper . moveDown ( 2 ) for i in range ( 4 ) : helper . build ( "rightArrow" ) …" at bounding box center [281, 110] width 114 height 122
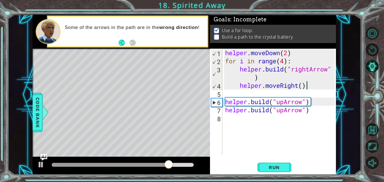
click at [315, 105] on div "helper . moveDown ( 2 ) for i in range ( 4 ) : helper . build ( "rightArrow" ) …" at bounding box center [281, 110] width 114 height 122
type textarea "[DOMAIN_NAME]("upArrow")"
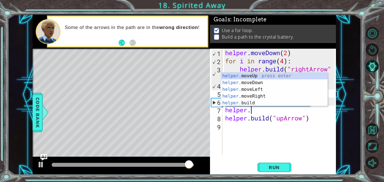
scroll to position [0, 1]
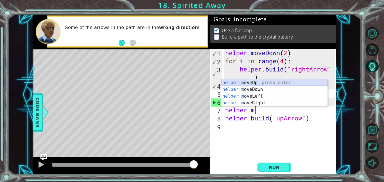
click at [263, 82] on div "helper.m oveUp press enter helper.m oveDown press enter helper.m oveLeft press …" at bounding box center [274, 99] width 106 height 40
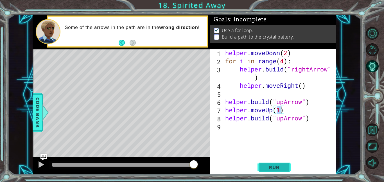
type textarea "helper.moveUp(1)"
click at [270, 164] on button "Run" at bounding box center [275, 167] width 34 height 13
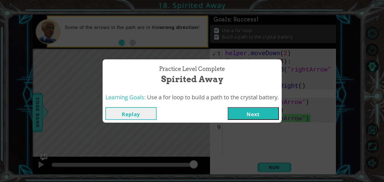
click at [243, 113] on button "Next" at bounding box center [253, 113] width 51 height 13
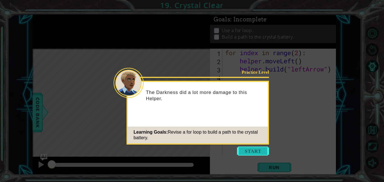
click at [251, 153] on button "Start" at bounding box center [253, 151] width 32 height 9
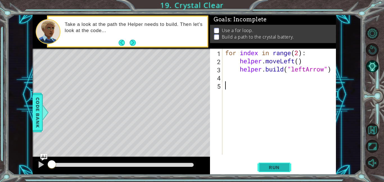
click at [272, 169] on span "Run" at bounding box center [274, 168] width 22 height 6
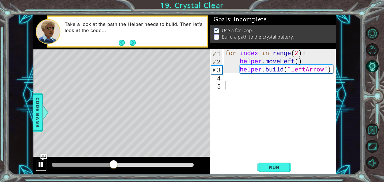
click at [42, 165] on div at bounding box center [40, 164] width 7 height 7
click at [298, 54] on div "for index in range ( 2 ) : helper . moveLeft ( ) helper . build ( "leftArrow" )" at bounding box center [281, 110] width 114 height 122
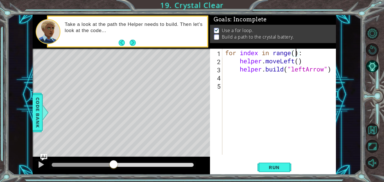
scroll to position [0, 3]
type textarea "for index in range(4):"
click at [283, 168] on span "Run" at bounding box center [274, 168] width 22 height 6
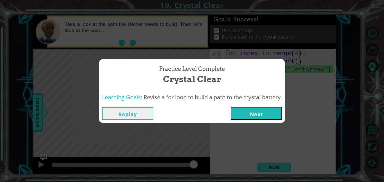
click at [256, 115] on button "Next" at bounding box center [256, 113] width 51 height 13
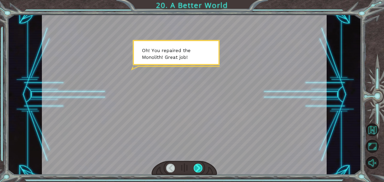
click at [199, 170] on div at bounding box center [198, 168] width 9 height 9
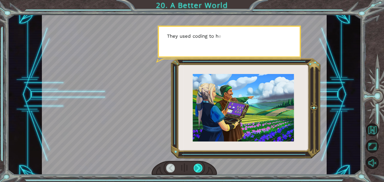
click at [199, 170] on div at bounding box center [198, 168] width 9 height 9
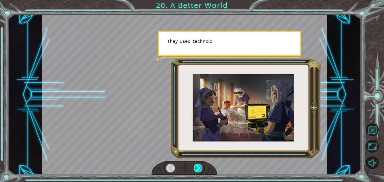
click at [199, 170] on div at bounding box center [198, 168] width 9 height 9
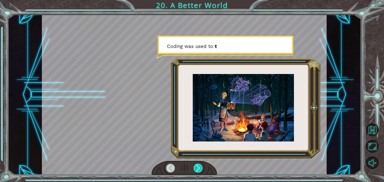
click at [199, 171] on div at bounding box center [198, 168] width 9 height 9
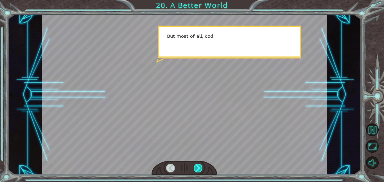
click at [199, 171] on div at bounding box center [198, 168] width 9 height 9
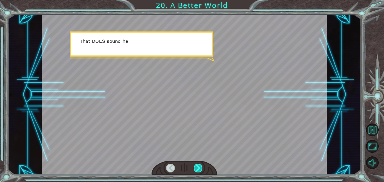
click at [199, 171] on div at bounding box center [198, 168] width 9 height 9
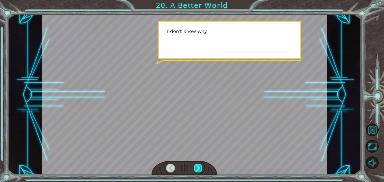
click at [199, 171] on div at bounding box center [198, 168] width 9 height 9
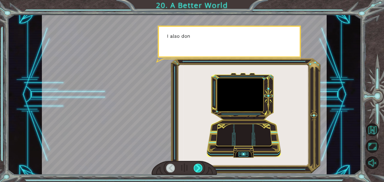
click at [199, 171] on div at bounding box center [198, 168] width 9 height 9
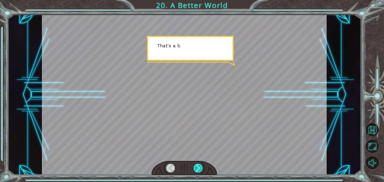
click at [199, 171] on div at bounding box center [198, 168] width 9 height 9
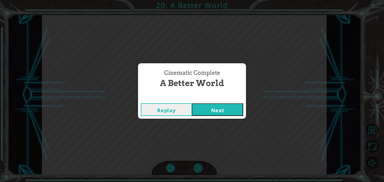
click at [199, 171] on div "Cinematic Complete A Better World Replay Next" at bounding box center [192, 91] width 384 height 182
click at [217, 111] on button "Next" at bounding box center [217, 109] width 51 height 13
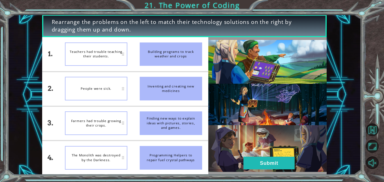
drag, startPoint x: 159, startPoint y: 165, endPoint x: 155, endPoint y: 100, distance: 65.7
click at [155, 100] on ul "Building programs to track weather and crops Inventing and creating new medicin…" at bounding box center [171, 106] width 75 height 138
click at [253, 159] on button "Submit" at bounding box center [269, 163] width 51 height 13
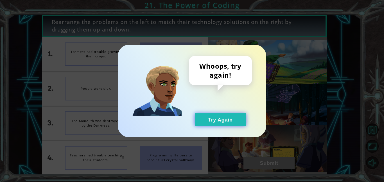
click at [225, 121] on button "Try Again" at bounding box center [220, 119] width 51 height 13
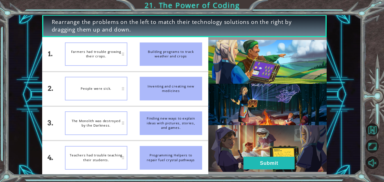
click at [89, 132] on div "The Monolith was destroyed by the Darkness." at bounding box center [96, 123] width 62 height 24
click at [262, 166] on button "Submit" at bounding box center [269, 163] width 51 height 13
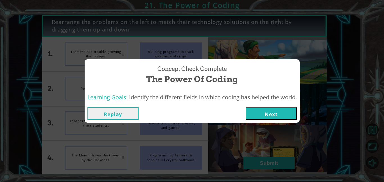
click at [264, 114] on button "Next" at bounding box center [271, 113] width 51 height 13
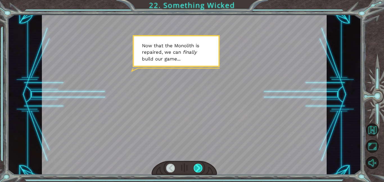
click at [200, 166] on div at bounding box center [198, 168] width 9 height 9
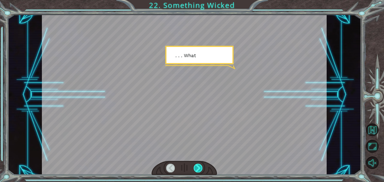
click at [200, 166] on div at bounding box center [198, 168] width 9 height 9
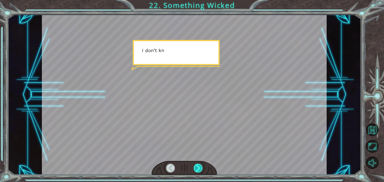
click at [200, 166] on div at bounding box center [198, 168] width 9 height 9
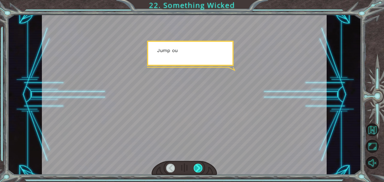
click at [200, 166] on div at bounding box center [198, 168] width 9 height 9
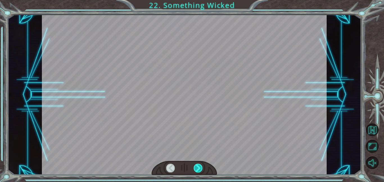
click at [200, 166] on div at bounding box center [198, 168] width 9 height 9
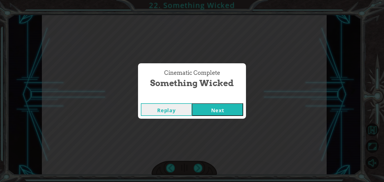
click at [205, 109] on button "Next" at bounding box center [217, 109] width 51 height 13
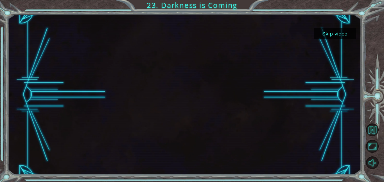
click at [333, 35] on button "Skip video" at bounding box center [335, 33] width 42 height 11
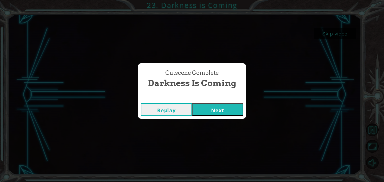
click at [221, 110] on button "Next" at bounding box center [217, 109] width 51 height 13
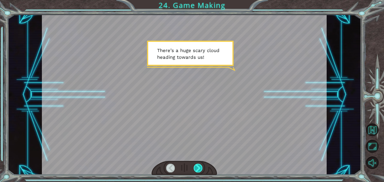
click at [196, 171] on div at bounding box center [198, 168] width 9 height 9
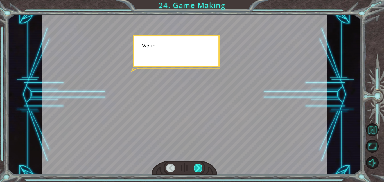
click at [196, 171] on div at bounding box center [198, 168] width 9 height 9
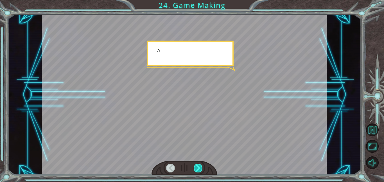
click at [196, 171] on div at bounding box center [198, 168] width 9 height 9
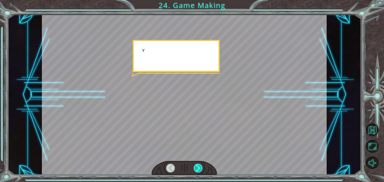
click at [196, 171] on div at bounding box center [198, 168] width 9 height 9
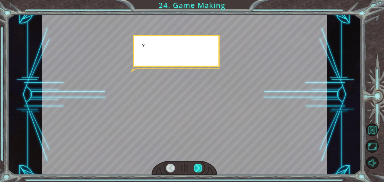
click at [196, 171] on div at bounding box center [198, 168] width 9 height 9
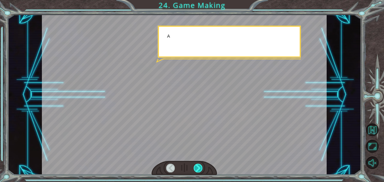
click at [196, 171] on div at bounding box center [198, 168] width 9 height 9
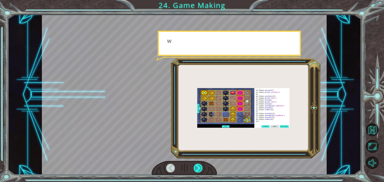
click at [196, 171] on div at bounding box center [198, 168] width 9 height 9
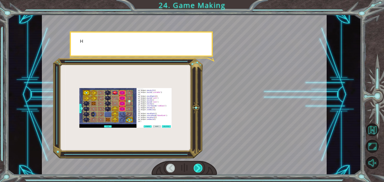
click at [196, 171] on div at bounding box center [198, 168] width 9 height 9
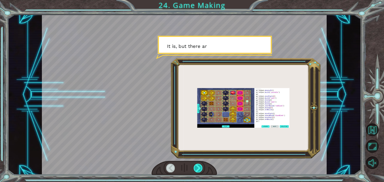
click at [197, 169] on div at bounding box center [198, 168] width 9 height 9
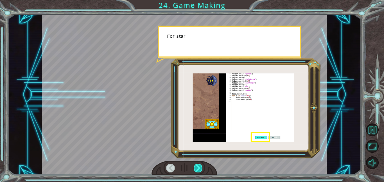
click at [197, 170] on div at bounding box center [198, 168] width 9 height 9
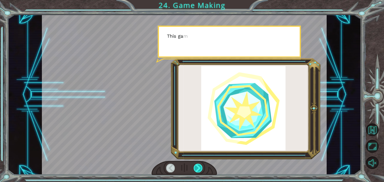
click at [198, 171] on div at bounding box center [198, 168] width 9 height 9
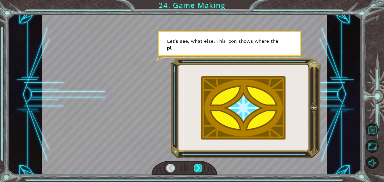
click at [198, 171] on div at bounding box center [198, 168] width 9 height 9
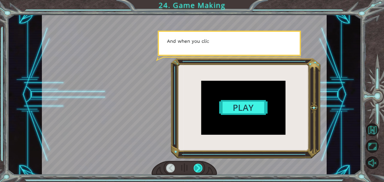
click at [199, 172] on div at bounding box center [198, 168] width 9 height 9
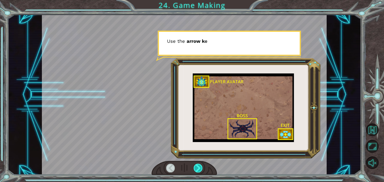
click at [199, 172] on div at bounding box center [198, 168] width 9 height 9
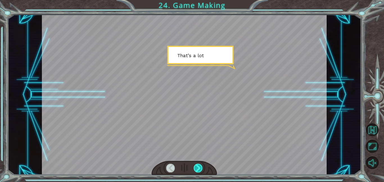
click at [197, 171] on div at bounding box center [198, 168] width 9 height 9
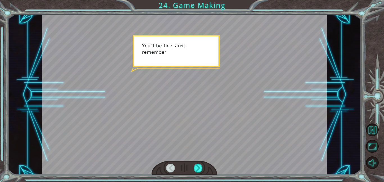
click at [198, 173] on div at bounding box center [185, 168] width 66 height 14
click at [198, 170] on div at bounding box center [198, 168] width 9 height 9
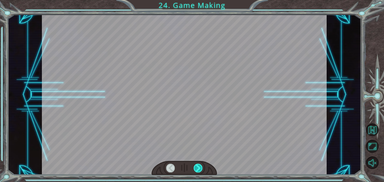
click at [198, 170] on div at bounding box center [198, 168] width 9 height 9
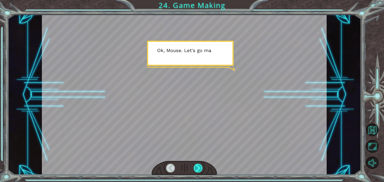
click at [198, 170] on div at bounding box center [198, 168] width 9 height 9
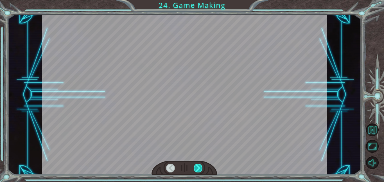
click at [198, 170] on div at bounding box center [198, 168] width 9 height 9
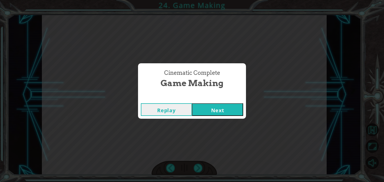
click at [204, 105] on button "Next" at bounding box center [217, 109] width 51 height 13
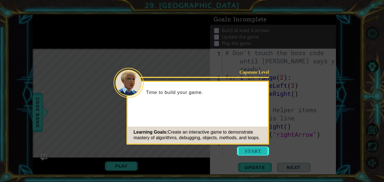
click at [244, 151] on button "Start" at bounding box center [253, 151] width 32 height 9
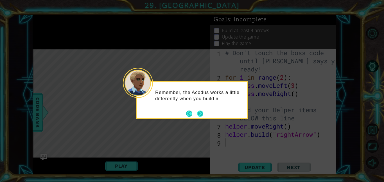
click at [202, 112] on button "Next" at bounding box center [200, 114] width 6 height 6
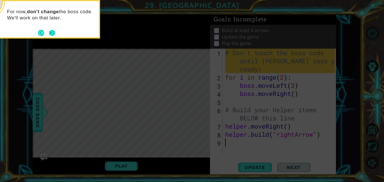
click at [55, 35] on button "Next" at bounding box center [52, 33] width 6 height 6
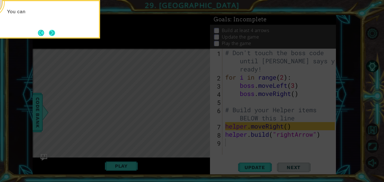
click at [53, 34] on button "Next" at bounding box center [52, 33] width 7 height 7
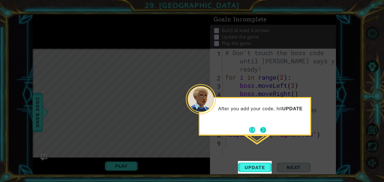
click at [263, 127] on button "Next" at bounding box center [263, 130] width 6 height 6
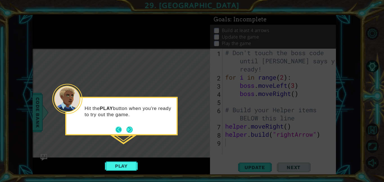
click at [122, 129] on button "Back" at bounding box center [121, 130] width 11 height 6
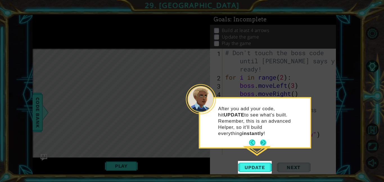
click at [263, 139] on button "Next" at bounding box center [263, 142] width 7 height 7
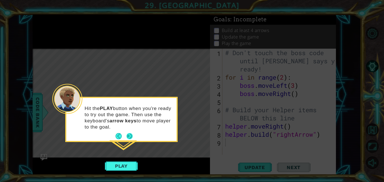
click at [130, 138] on button "Next" at bounding box center [130, 136] width 6 height 6
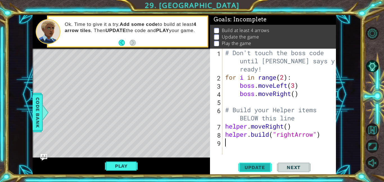
click at [258, 168] on span "Update" at bounding box center [255, 168] width 32 height 6
click at [126, 168] on button "Play" at bounding box center [121, 166] width 33 height 11
